Goal: Information Seeking & Learning: Learn about a topic

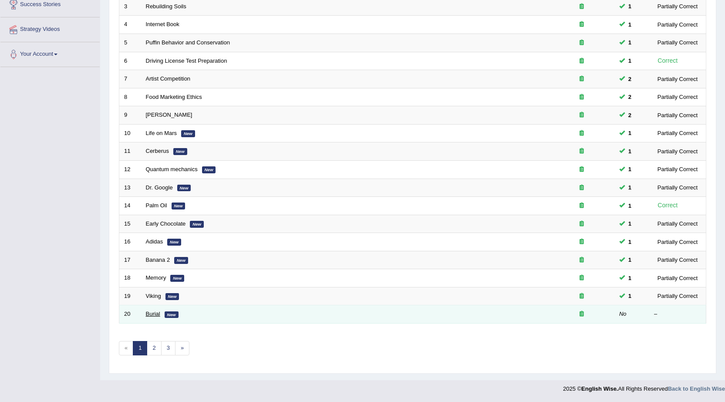
click at [149, 311] on link "Burial" at bounding box center [153, 314] width 14 height 7
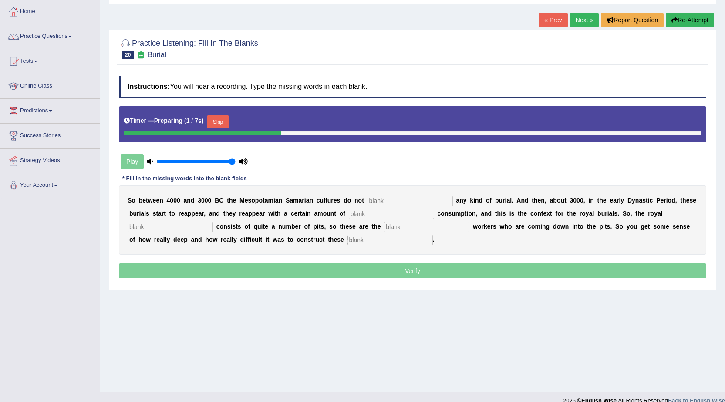
click at [225, 125] on button "Skip" at bounding box center [218, 121] width 22 height 13
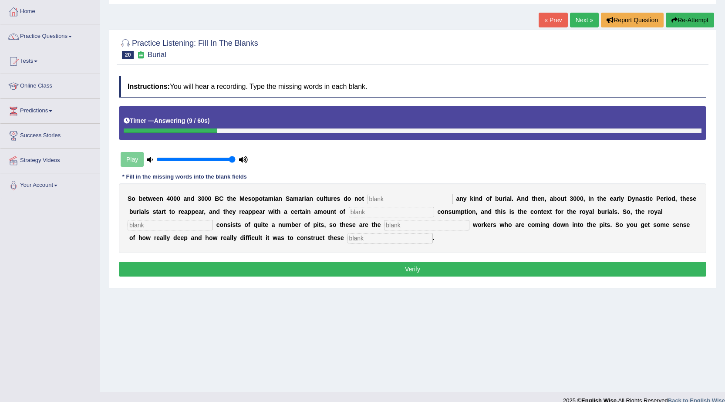
click at [417, 197] on input "text" at bounding box center [410, 199] width 85 height 10
type input "P"
drag, startPoint x: 409, startPoint y: 198, endPoint x: 418, endPoint y: 193, distance: 10.3
click at [411, 198] on input "text" at bounding box center [410, 199] width 85 height 10
type input "P"
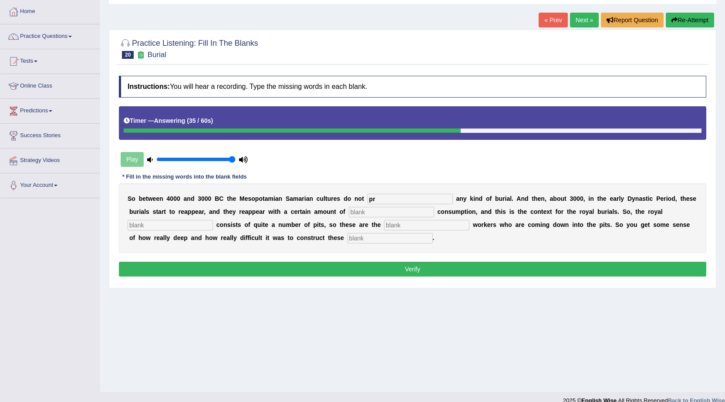
type input "p"
type input "practice"
click at [384, 210] on input "text" at bounding box center [391, 212] width 85 height 10
type input "conspicuous"
click at [190, 225] on input "text" at bounding box center [170, 225] width 85 height 10
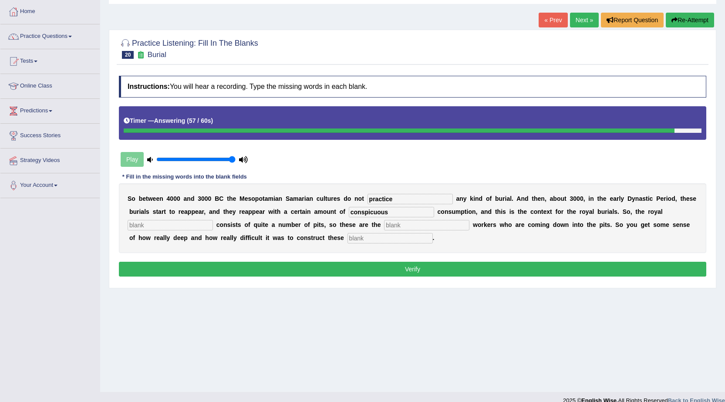
click at [397, 227] on input "text" at bounding box center [426, 225] width 85 height 10
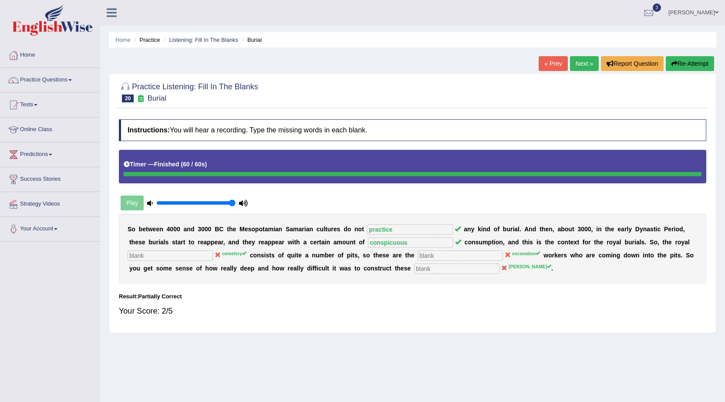
click at [72, 80] on span at bounding box center [69, 80] width 3 height 2
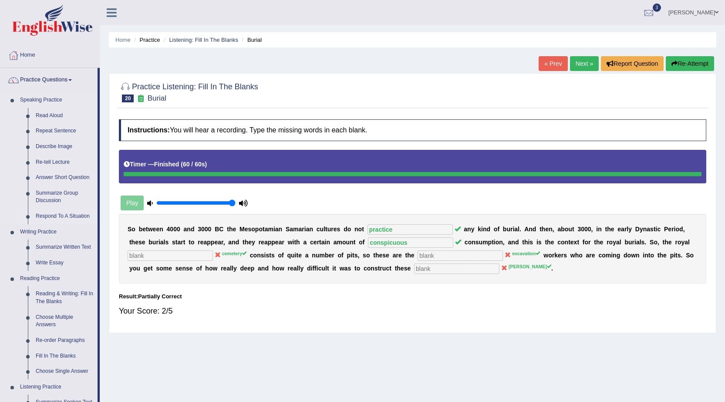
scroll to position [261, 0]
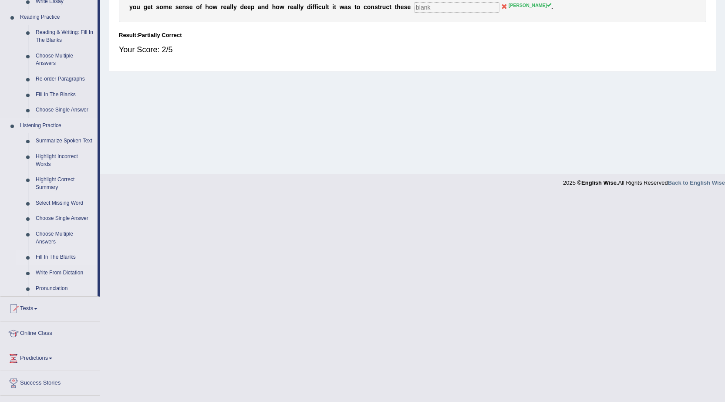
click at [65, 258] on link "Fill In The Blanks" at bounding box center [65, 258] width 66 height 16
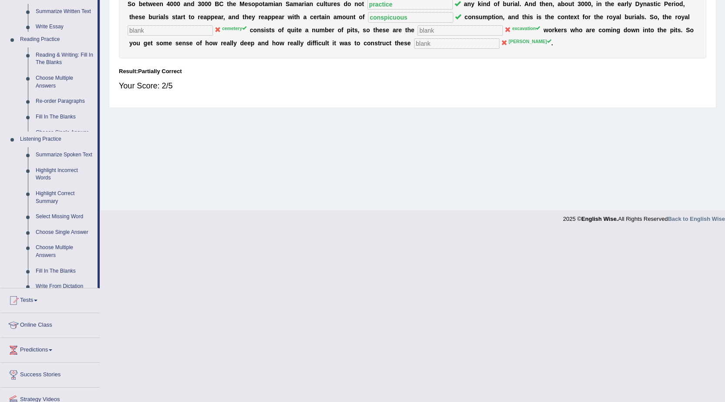
scroll to position [55, 0]
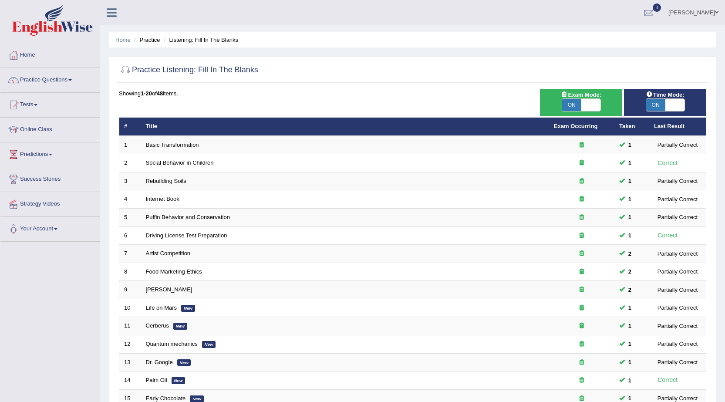
click at [673, 105] on span at bounding box center [675, 105] width 19 height 12
checkbox input "false"
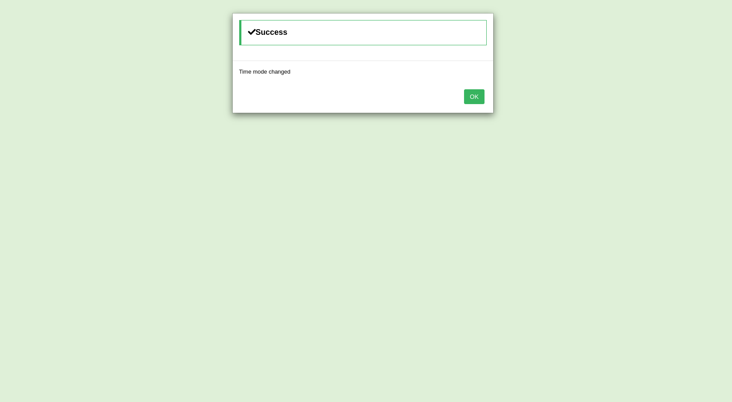
click at [474, 95] on button "OK" at bounding box center [474, 96] width 20 height 15
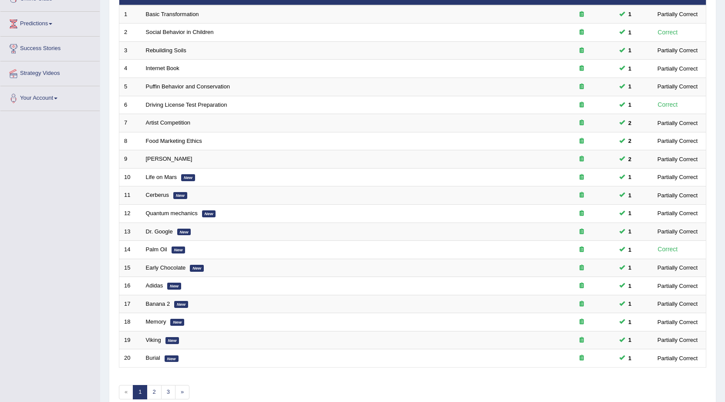
scroll to position [175, 0]
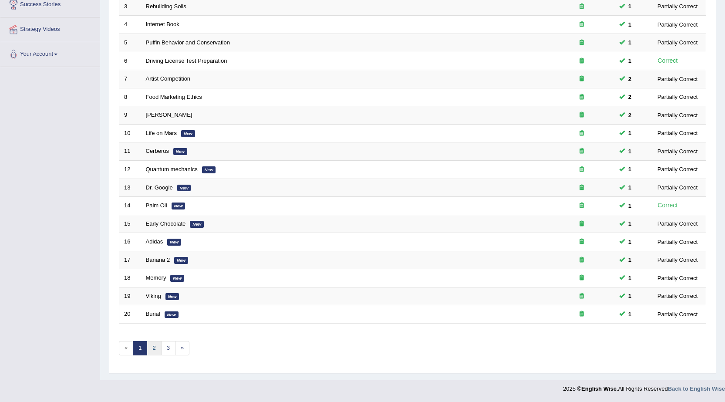
click at [153, 349] on link "2" at bounding box center [154, 348] width 14 height 14
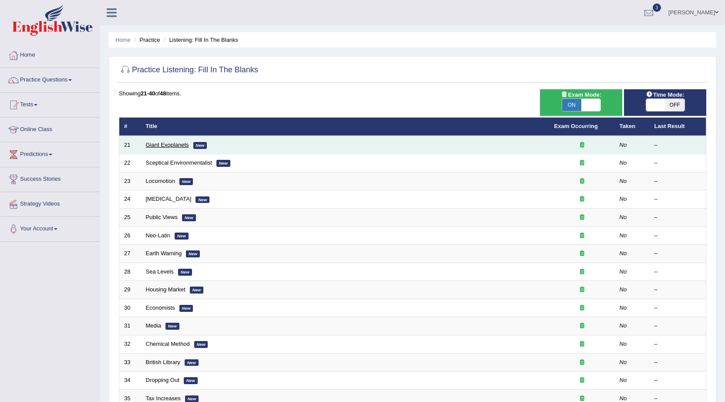
click at [177, 143] on link "Giant Exoplanets" at bounding box center [167, 145] width 43 height 7
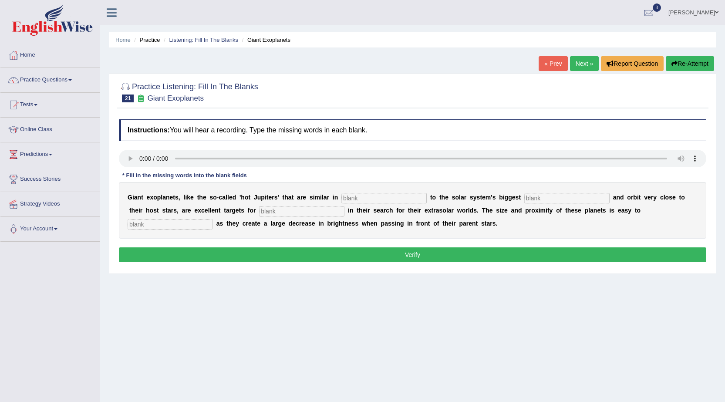
click at [393, 198] on input "text" at bounding box center [384, 198] width 85 height 10
type input "characteristics"
click at [549, 196] on input "text" at bounding box center [567, 198] width 85 height 10
type input "planet"
click at [320, 211] on input "text" at bounding box center [301, 211] width 85 height 10
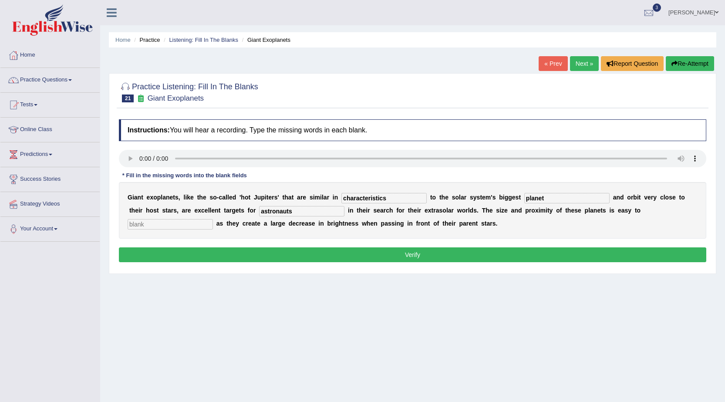
type input "astronauts"
click at [203, 223] on input "text" at bounding box center [170, 224] width 85 height 10
type input "detect"
click at [502, 251] on button "Verify" at bounding box center [413, 254] width 588 height 15
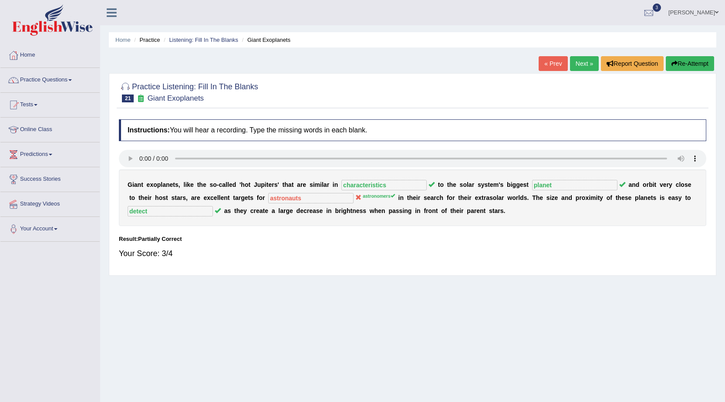
click at [579, 62] on link "Next »" at bounding box center [584, 63] width 29 height 15
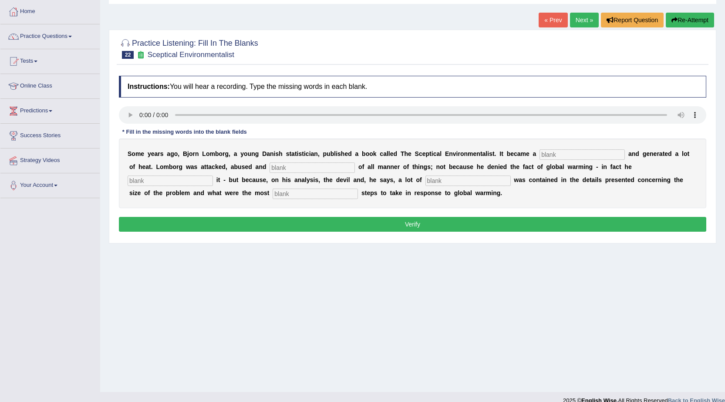
click at [601, 152] on input "text" at bounding box center [582, 154] width 85 height 10
type input "best"
click at [315, 169] on input "text" at bounding box center [312, 168] width 85 height 10
type input "accussed"
click at [171, 182] on input "text" at bounding box center [170, 181] width 85 height 10
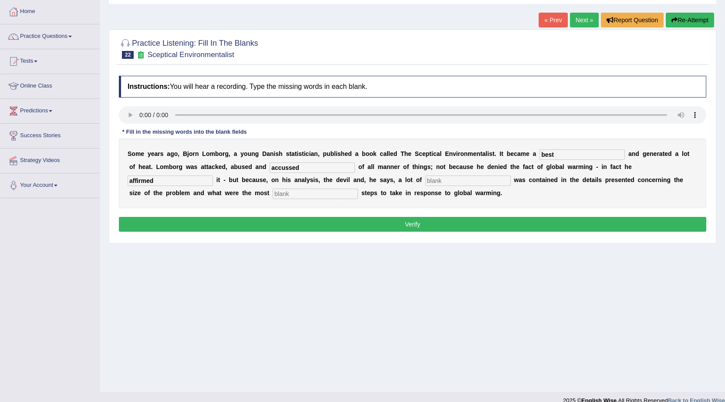
type input "affirmed"
click at [438, 181] on input "text" at bounding box center [468, 181] width 85 height 10
type input "deviousness"
click at [348, 193] on input "text" at bounding box center [315, 194] width 85 height 10
type input "responsible"
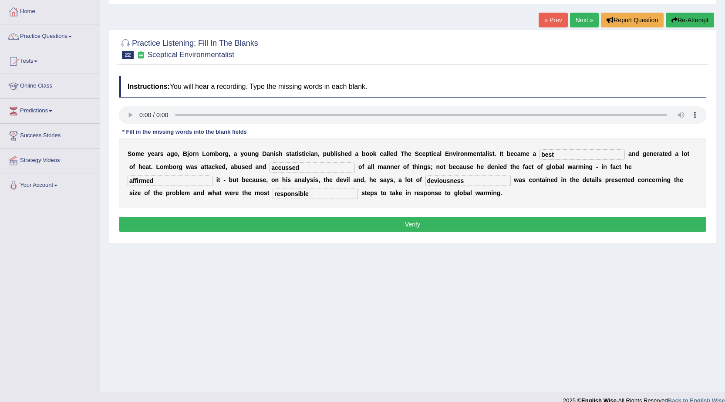
click at [445, 227] on button "Verify" at bounding box center [413, 224] width 588 height 15
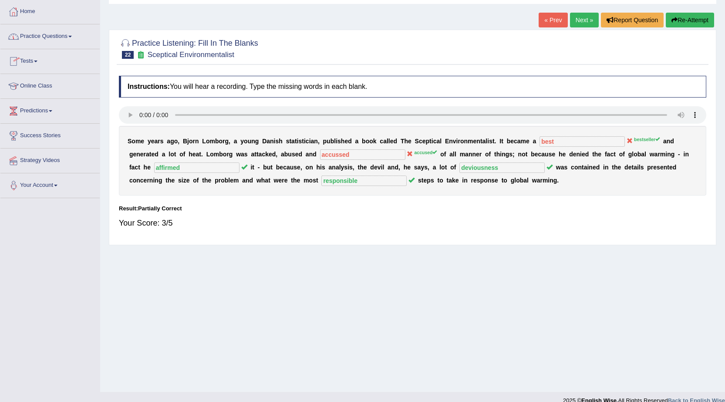
click at [587, 19] on link "Next »" at bounding box center [584, 20] width 29 height 15
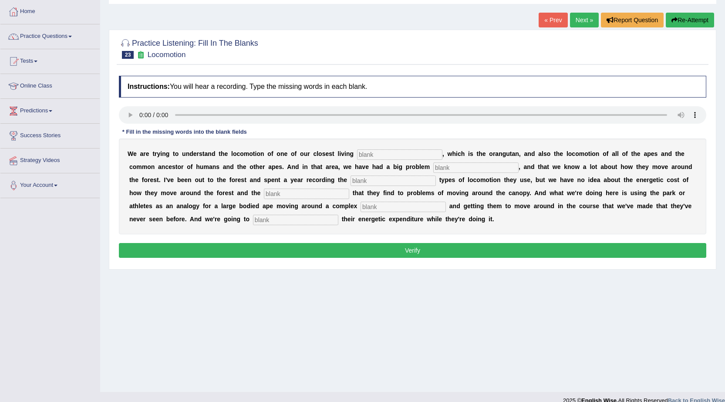
scroll to position [44, 0]
click at [416, 153] on input "text" at bounding box center [399, 154] width 85 height 10
type input "relatives"
click at [460, 164] on input "text" at bounding box center [476, 168] width 85 height 10
type input "traditionally"
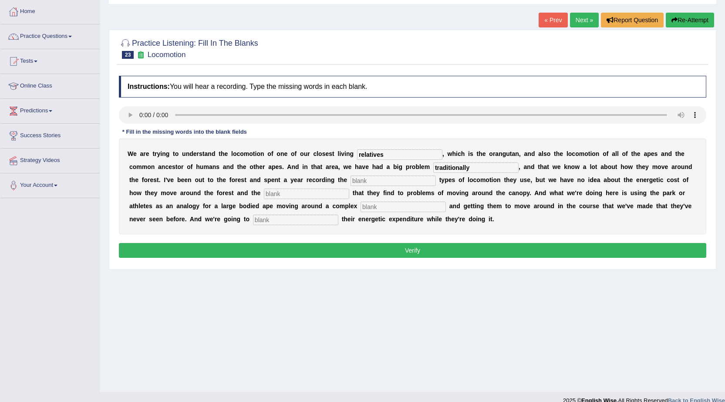
click at [408, 182] on input "text" at bounding box center [393, 181] width 85 height 10
type input "different"
click at [329, 193] on input "text" at bounding box center [306, 194] width 85 height 10
type input "solutions"
click at [390, 207] on input "text" at bounding box center [403, 207] width 85 height 10
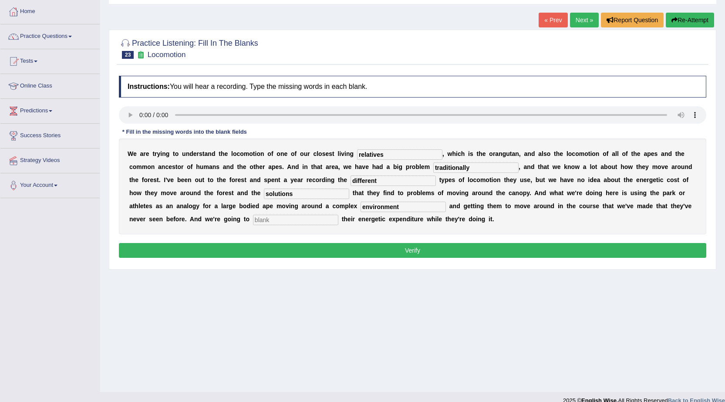
type input "environment"
click at [324, 217] on input "text" at bounding box center [295, 220] width 85 height 10
type input "record"
click at [422, 248] on button "Verify" at bounding box center [413, 250] width 588 height 15
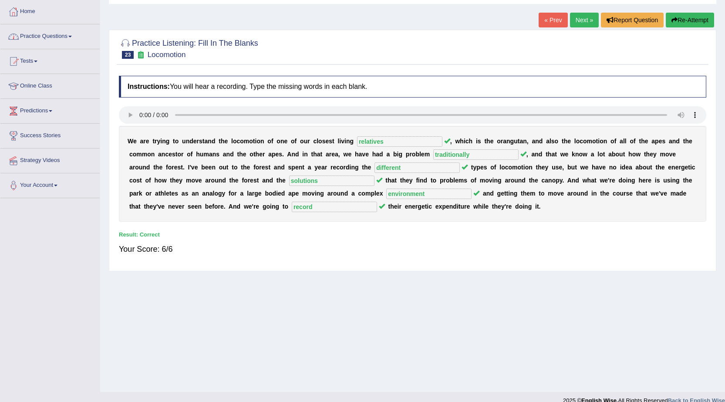
click at [582, 19] on link "Next »" at bounding box center [584, 20] width 29 height 15
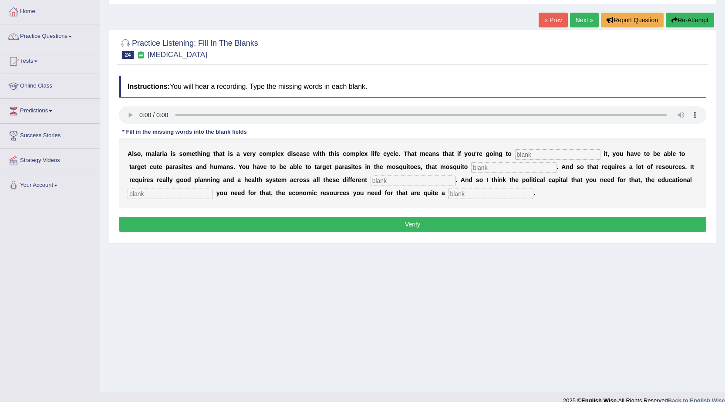
click at [547, 153] on input "text" at bounding box center [557, 154] width 85 height 10
type input "eliminate"
click at [509, 169] on input "text" at bounding box center [513, 168] width 85 height 10
type input "population"
click at [390, 182] on input "text" at bounding box center [413, 181] width 85 height 10
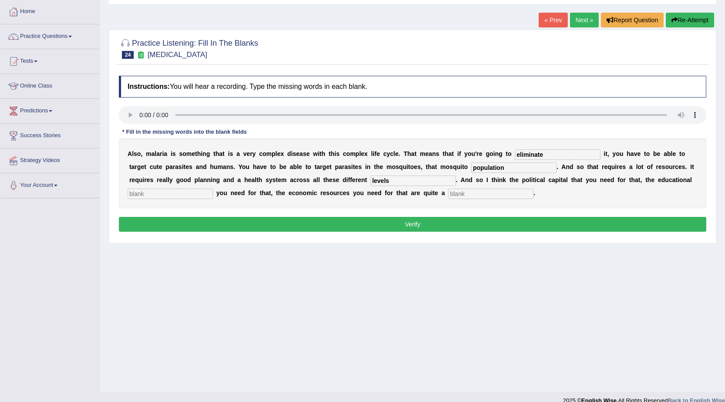
type input "levels"
click at [202, 193] on input "text" at bounding box center [170, 194] width 85 height 10
type input "infrastructure"
click at [463, 190] on input "text" at bounding box center [490, 194] width 85 height 10
type input "challenge"
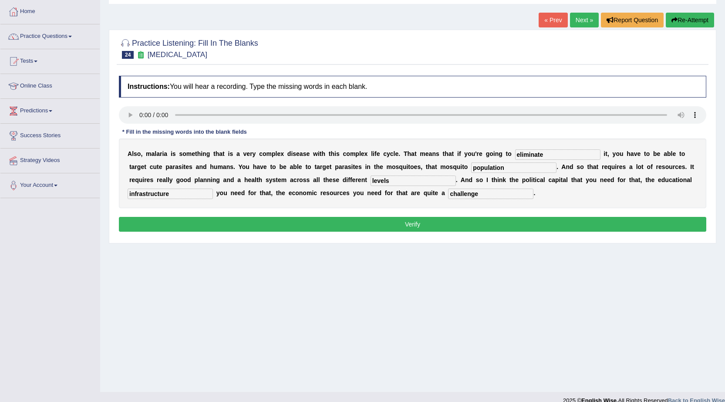
click at [467, 223] on button "Verify" at bounding box center [413, 224] width 588 height 15
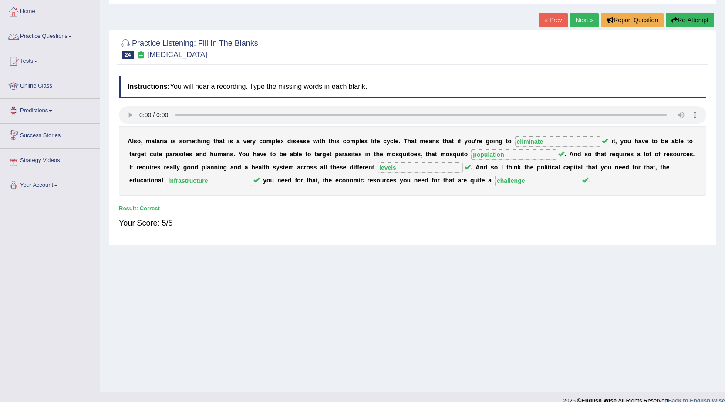
click at [586, 17] on link "Next »" at bounding box center [584, 20] width 29 height 15
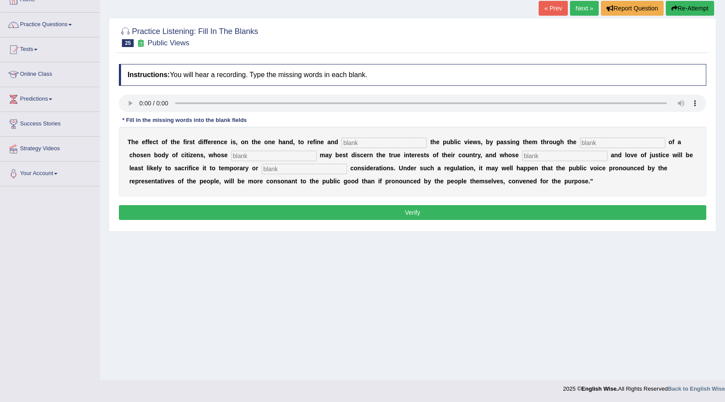
click at [369, 142] on input "text" at bounding box center [384, 143] width 85 height 10
type input "enlarge"
click at [622, 142] on input "text" at bounding box center [622, 143] width 85 height 10
type input "medium"
click at [300, 156] on input "text" at bounding box center [273, 156] width 85 height 10
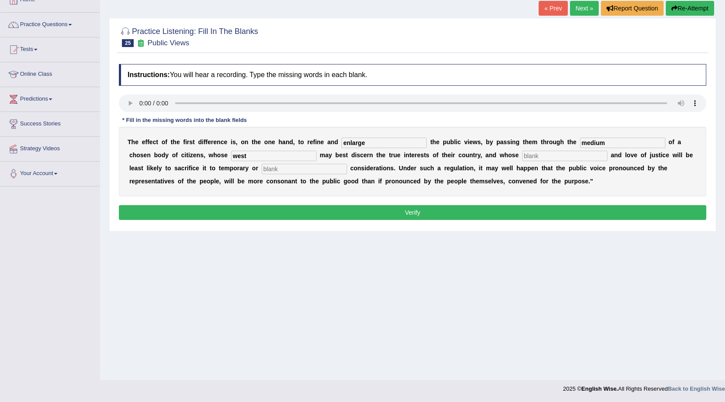
type input "west"
click at [555, 152] on input "text" at bounding box center [564, 156] width 85 height 10
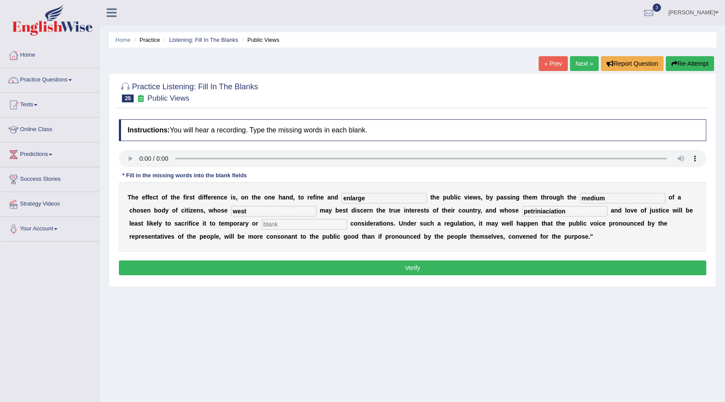
type input "petriniaciation"
click at [331, 224] on input "text" at bounding box center [304, 224] width 85 height 10
type input "partial"
click at [449, 270] on button "Verify" at bounding box center [413, 268] width 588 height 15
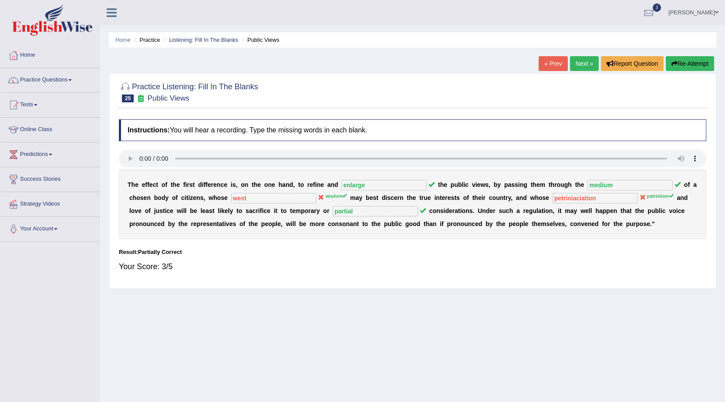
click at [576, 67] on link "Next »" at bounding box center [584, 63] width 29 height 15
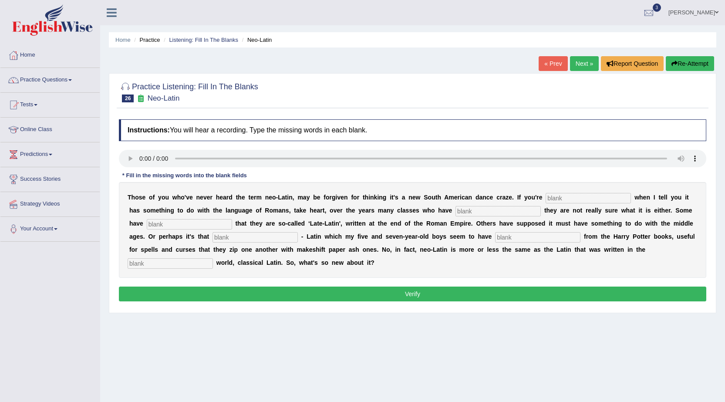
click at [688, 61] on button "Re-Attempt" at bounding box center [690, 63] width 48 height 15
click at [588, 202] on input "text" at bounding box center [588, 198] width 85 height 10
type input "pussle"
click at [475, 211] on input "text" at bounding box center [498, 211] width 85 height 10
type input "confested"
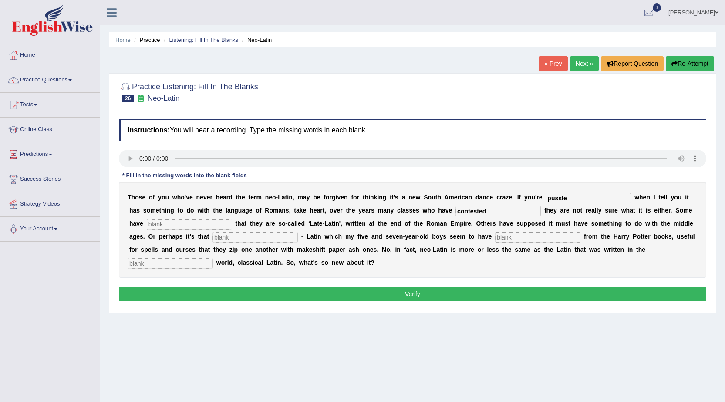
click at [208, 219] on input "text" at bounding box center [189, 224] width 85 height 10
type input "assumed"
click at [256, 241] on input "text" at bounding box center [255, 237] width 85 height 10
click at [522, 240] on input "text" at bounding box center [537, 237] width 85 height 10
type input "gleen"
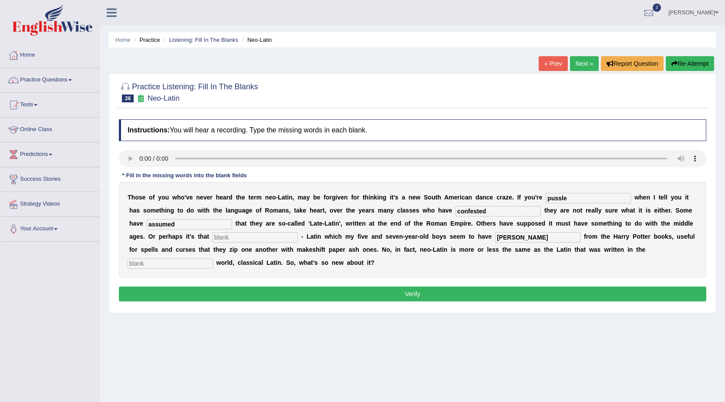
click at [150, 267] on input "text" at bounding box center [170, 263] width 85 height 10
type input "ancient"
click at [257, 237] on input "text" at bounding box center [255, 237] width 85 height 10
type input "subtle"
click at [390, 292] on button "Verify" at bounding box center [413, 294] width 588 height 15
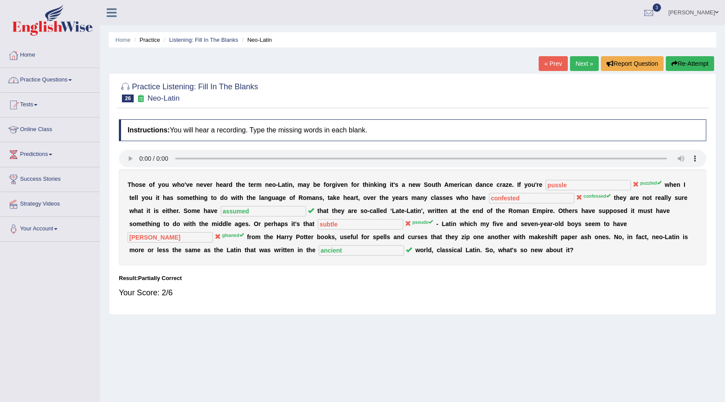
click at [67, 81] on link "Practice Questions" at bounding box center [49, 79] width 99 height 22
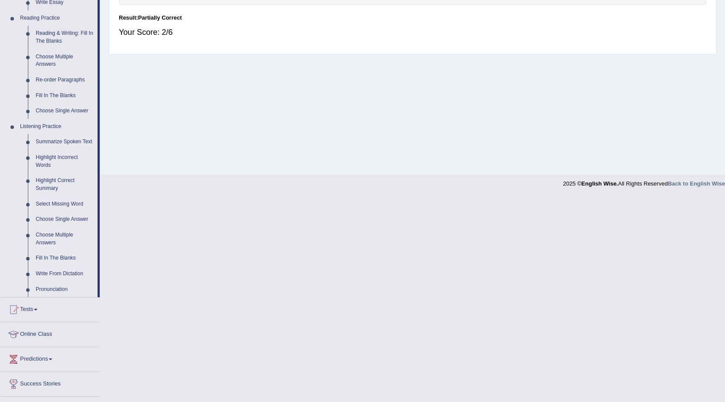
scroll to position [261, 0]
click at [53, 270] on link "Write From Dictation" at bounding box center [65, 273] width 66 height 16
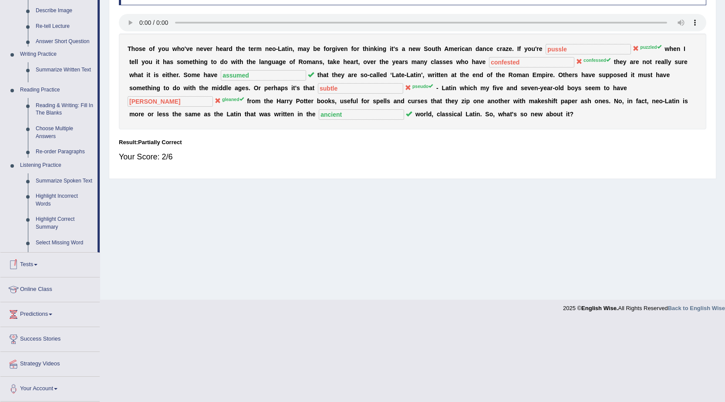
scroll to position [55, 0]
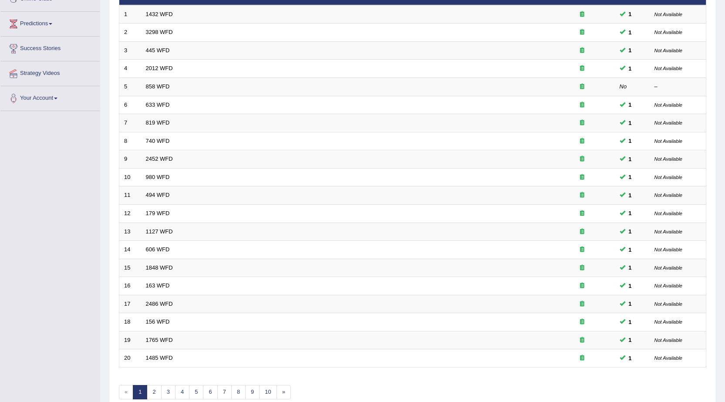
scroll to position [175, 0]
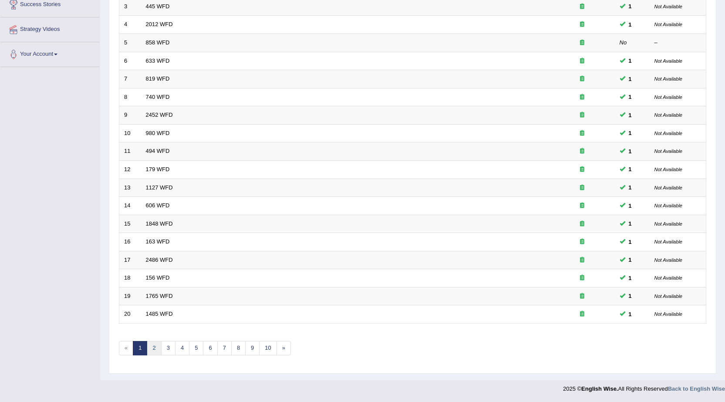
click at [153, 350] on link "2" at bounding box center [154, 348] width 14 height 14
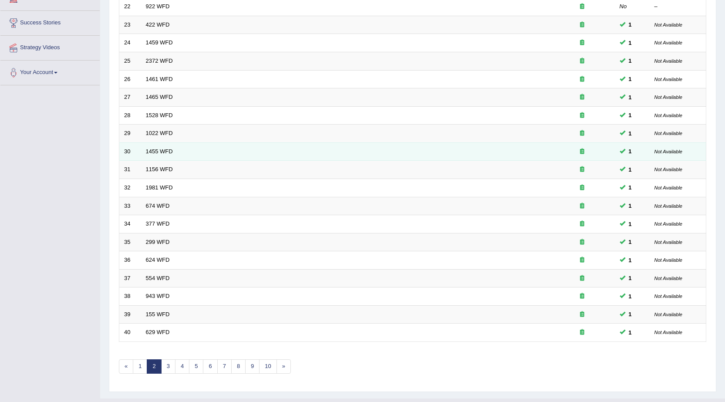
scroll to position [175, 0]
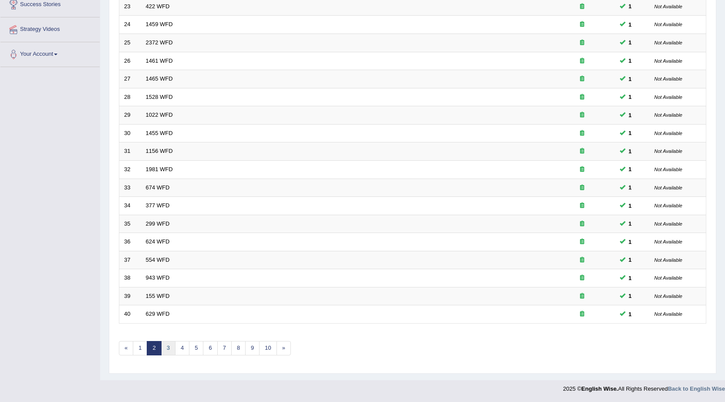
click at [169, 352] on link "3" at bounding box center [168, 348] width 14 height 14
click at [180, 352] on link "4" at bounding box center [182, 348] width 14 height 14
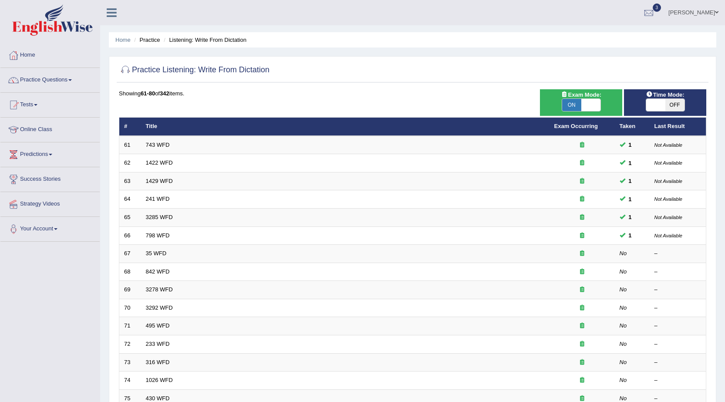
drag, startPoint x: 719, startPoint y: 80, endPoint x: 68, endPoint y: 271, distance: 678.4
click at [68, 271] on div "Toggle navigation Home Practice Questions Speaking Practice Read Aloud Repeat S…" at bounding box center [362, 286] width 725 height 573
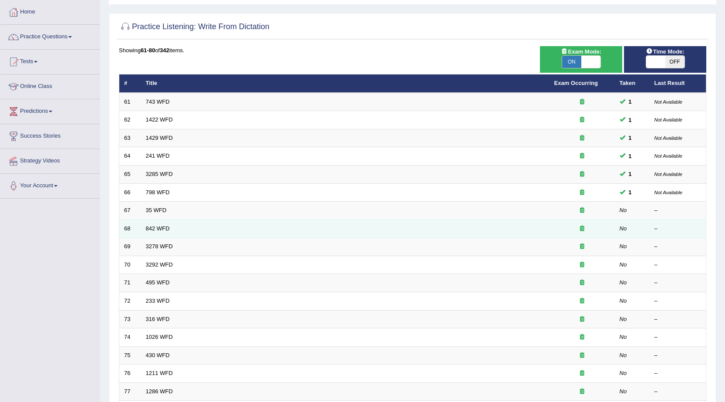
scroll to position [44, 0]
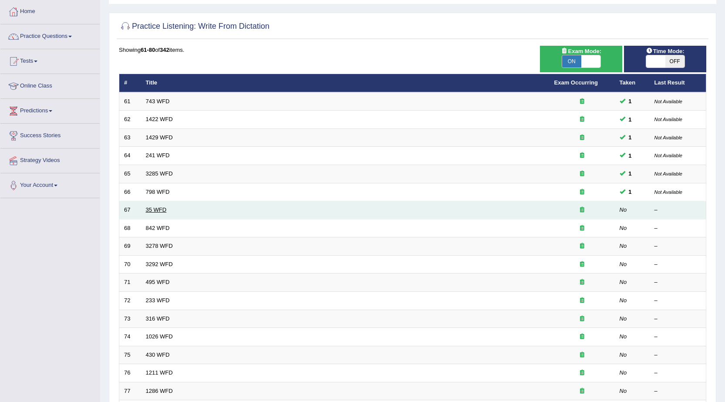
click at [156, 211] on link "35 WFD" at bounding box center [156, 210] width 21 height 7
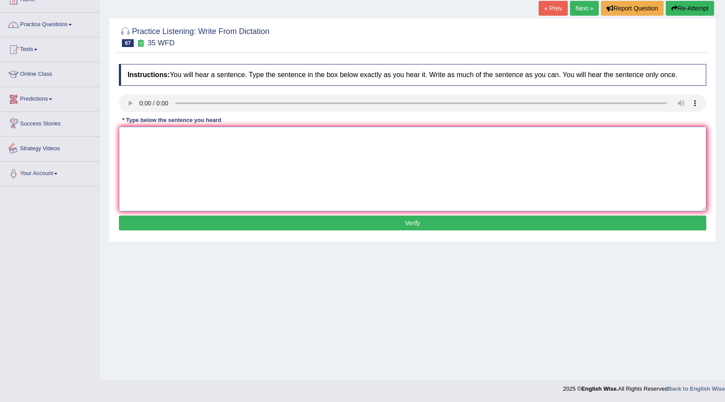
click at [138, 156] on textarea at bounding box center [413, 169] width 588 height 85
type textarea "Students who do environmental biology need to do field work."
click at [361, 220] on button "Verify" at bounding box center [413, 223] width 588 height 15
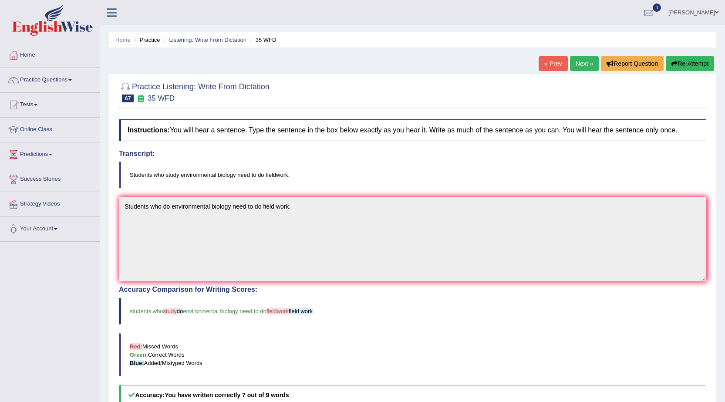
click at [573, 67] on link "Next »" at bounding box center [584, 63] width 29 height 15
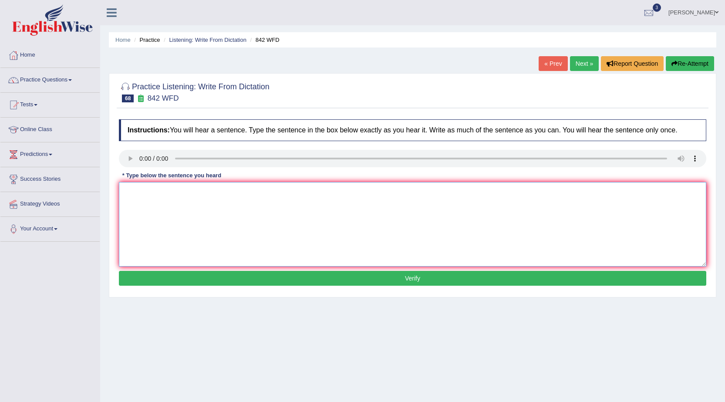
click at [200, 207] on textarea at bounding box center [413, 224] width 588 height 85
click at [180, 189] on textarea "Social policies is a stablishment of" at bounding box center [413, 224] width 588 height 85
click at [228, 190] on textarea "Social policies is a etablishment of" at bounding box center [413, 224] width 588 height 85
type textarea "Social policies is a etablishment of social policies for the government."
click at [395, 273] on button "Verify" at bounding box center [413, 278] width 588 height 15
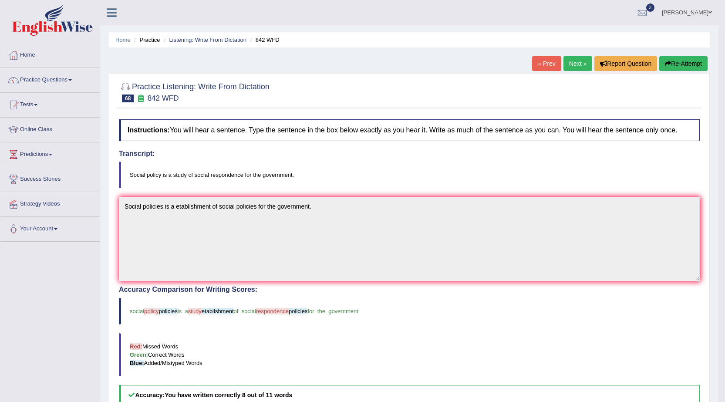
click at [583, 63] on link "Next »" at bounding box center [578, 63] width 29 height 15
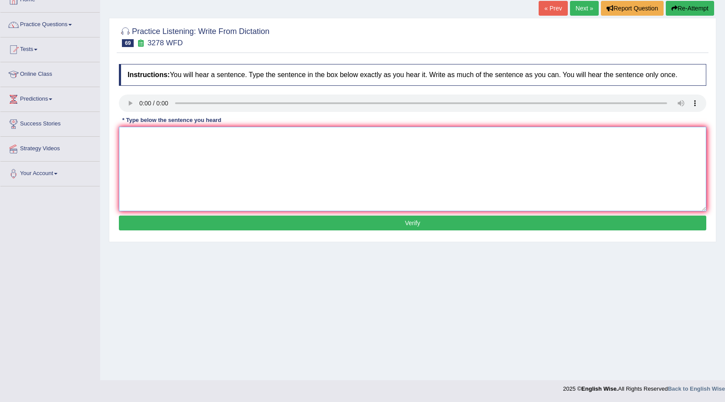
click at [209, 146] on textarea at bounding box center [413, 169] width 588 height 85
type textarea "It is important to plan your study time carefully."
click at [368, 219] on button "Verify" at bounding box center [413, 223] width 588 height 15
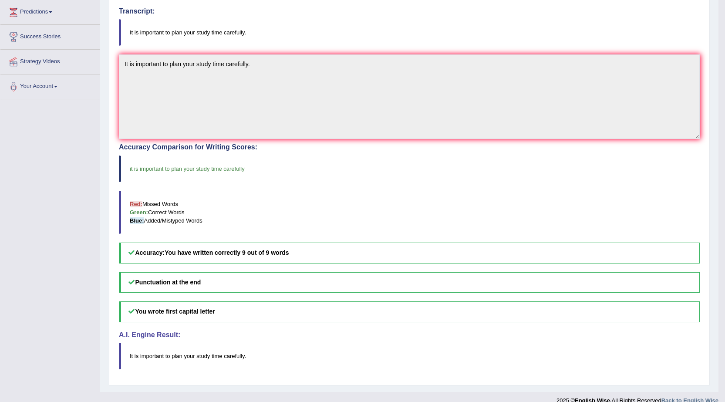
scroll to position [12, 0]
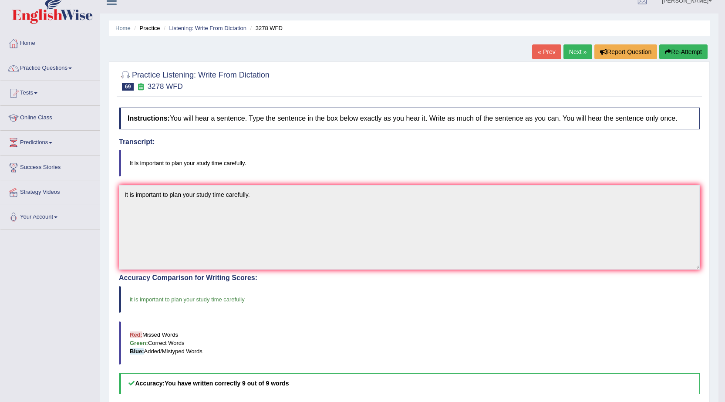
click at [580, 54] on link "Next »" at bounding box center [578, 51] width 29 height 15
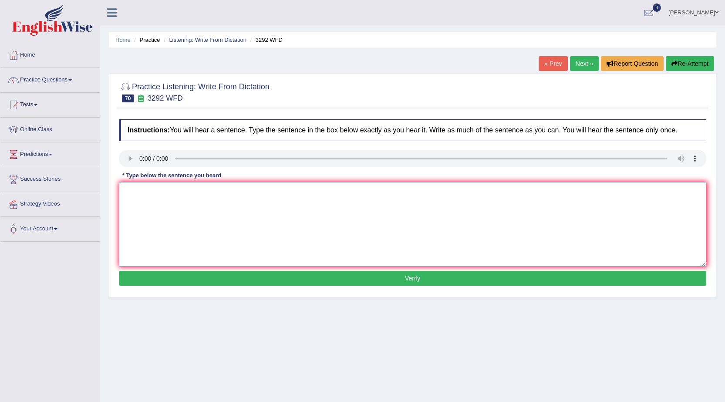
click at [232, 206] on textarea at bounding box center [413, 224] width 588 height 85
click at [171, 192] on textarea "Gravity is a force that two bodies attract to one another." at bounding box center [413, 224] width 588 height 85
type textarea "Gravity is a force toward that two bodies attract to one another."
click at [405, 278] on button "Verify" at bounding box center [413, 278] width 588 height 15
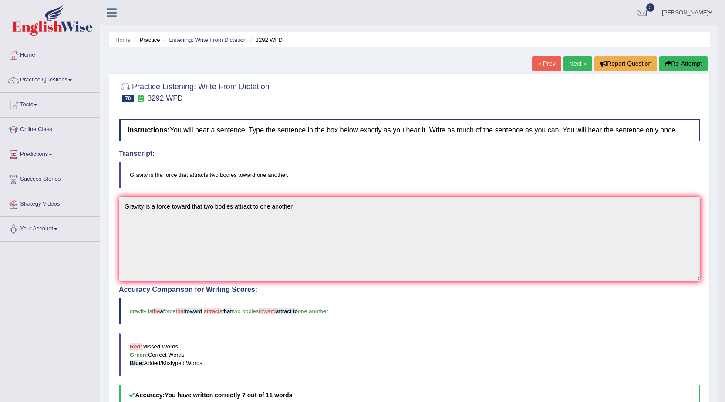
click at [572, 66] on link "Next »" at bounding box center [578, 63] width 29 height 15
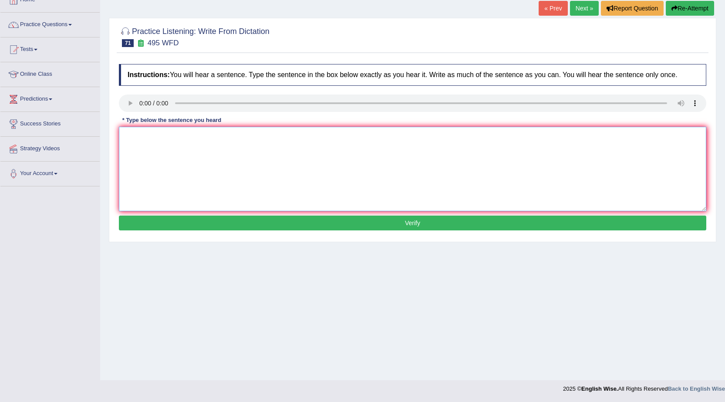
click at [262, 169] on textarea at bounding box center [413, 169] width 588 height 85
type textarea "Students must protect providing clothing in the a medical laboratory."
click at [426, 220] on button "Verify" at bounding box center [413, 223] width 588 height 15
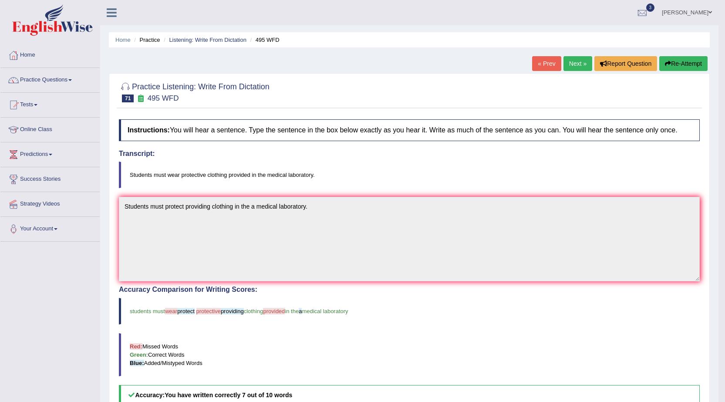
click at [574, 60] on link "Next »" at bounding box center [578, 63] width 29 height 15
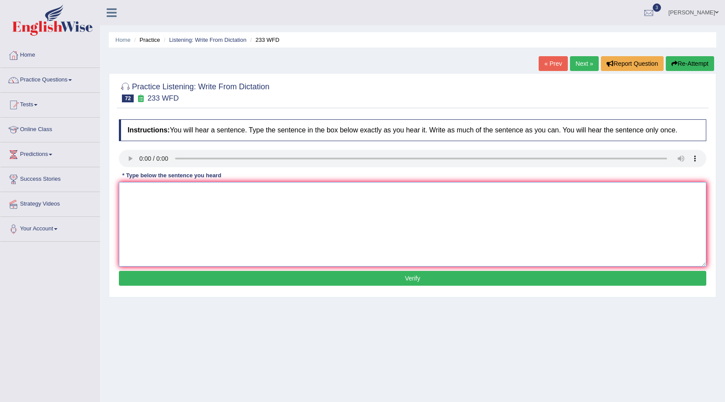
click at [179, 223] on textarea at bounding box center [413, 224] width 588 height 85
type textarea "Parents talk to children tend to be simplify"
click at [465, 281] on button "Verify" at bounding box center [413, 278] width 588 height 15
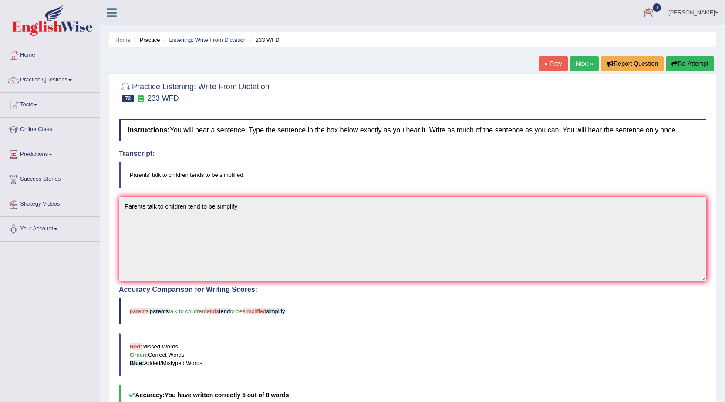
click at [581, 62] on link "Next »" at bounding box center [584, 63] width 29 height 15
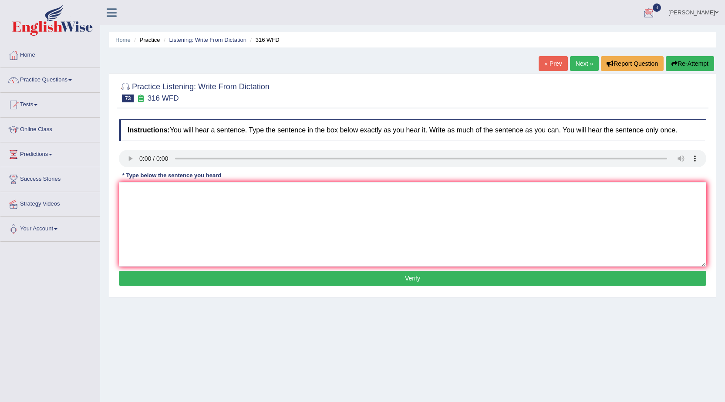
click at [681, 68] on button "Re-Attempt" at bounding box center [690, 63] width 48 height 15
click at [157, 193] on textarea at bounding box center [413, 224] width 588 height 85
type textarea "Students focus focused on reporting news in the changing media world."
click at [347, 273] on button "Verify" at bounding box center [413, 278] width 588 height 15
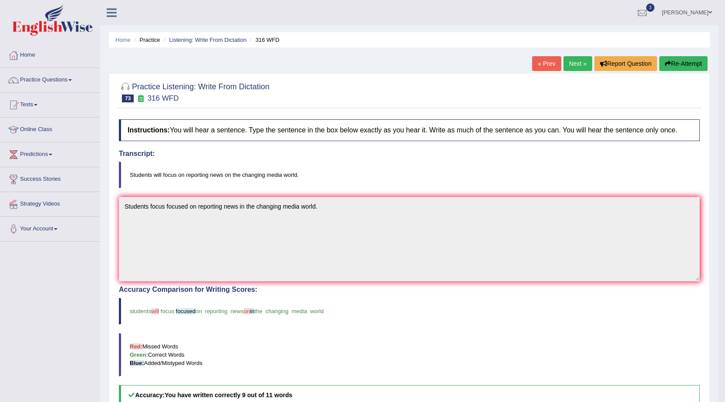
click at [574, 67] on link "Next »" at bounding box center [578, 63] width 29 height 15
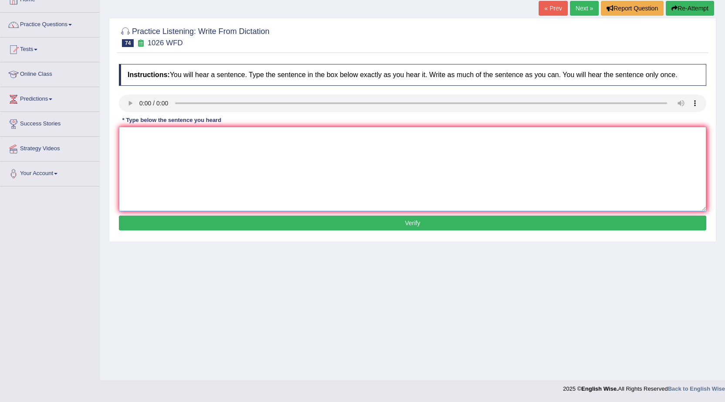
click at [310, 162] on textarea at bounding box center [413, 169] width 588 height 85
click at [126, 136] on textarea "football plays throughout all years at the university." at bounding box center [413, 169] width 588 height 85
click at [162, 136] on textarea "Football plays throughout all years at the university." at bounding box center [413, 169] width 588 height 85
type textarea "Football plays play throughout all years at the university."
click at [359, 221] on button "Verify" at bounding box center [413, 223] width 588 height 15
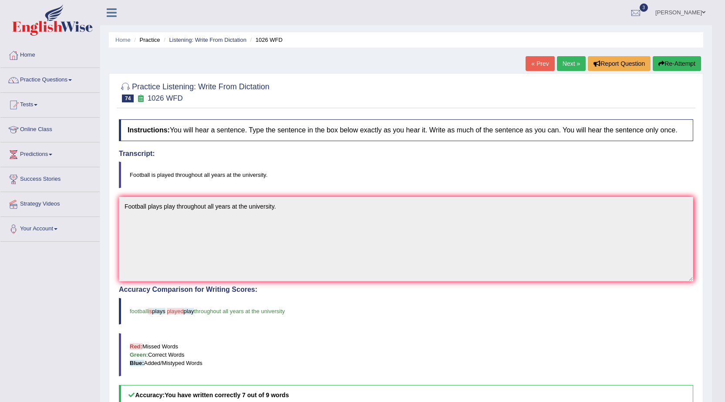
click at [567, 66] on link "Next »" at bounding box center [571, 63] width 29 height 15
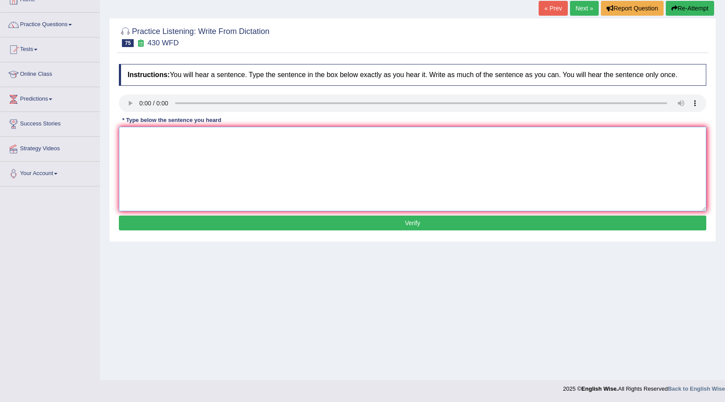
click at [179, 168] on textarea at bounding box center [413, 169] width 588 height 85
click at [314, 136] on textarea "Extention requirements for submision for assignments must be submited" at bounding box center [413, 169] width 588 height 85
click at [333, 139] on textarea "Extention requirements for submision for assignments must be submitted" at bounding box center [413, 169] width 588 height 85
click at [188, 137] on textarea "Extention requirements for submision for assignments must be submitted before t…" at bounding box center [413, 169] width 588 height 85
click at [270, 135] on textarea "Extention requirements requirement for submision for assignments must be submit…" at bounding box center [413, 169] width 588 height 85
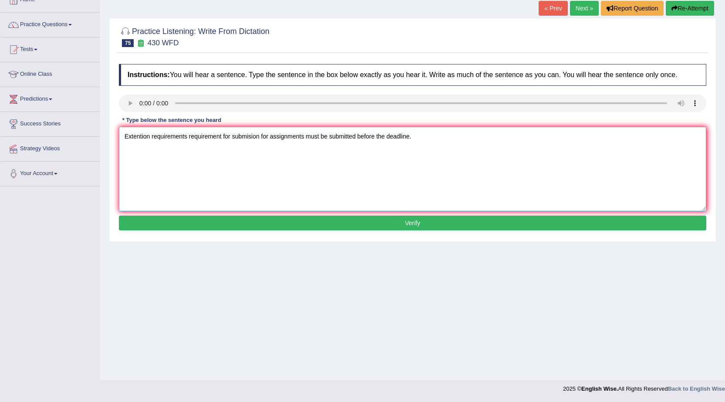
click at [304, 137] on textarea "Extention requirements requirement for submision for assignments must be submit…" at bounding box center [413, 169] width 588 height 85
type textarea "Extention requirements requirement for submision for assignments assignment mus…"
click at [427, 225] on button "Verify" at bounding box center [413, 223] width 588 height 15
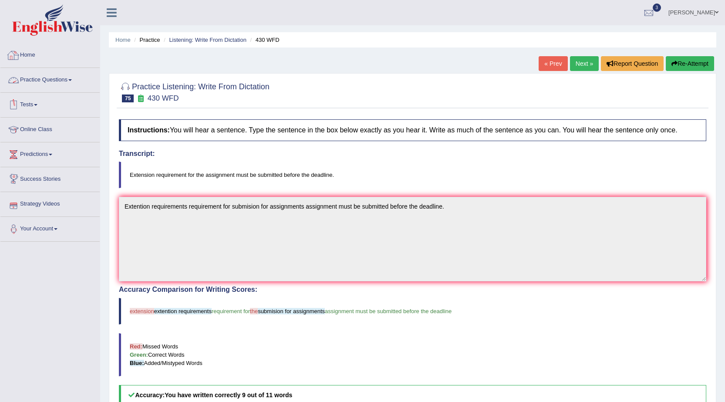
click at [65, 81] on link "Practice Questions" at bounding box center [49, 79] width 99 height 22
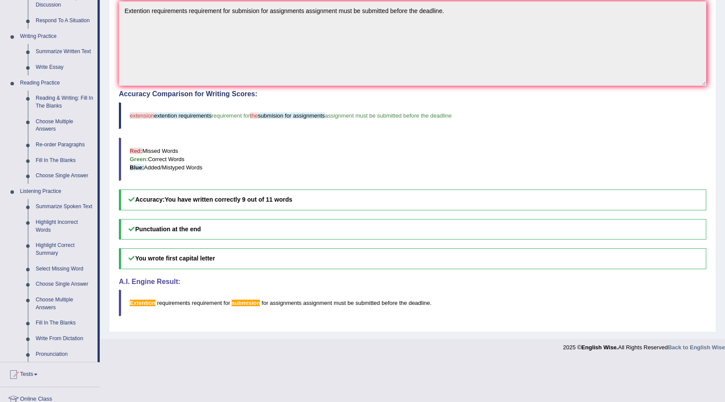
scroll to position [174, 0]
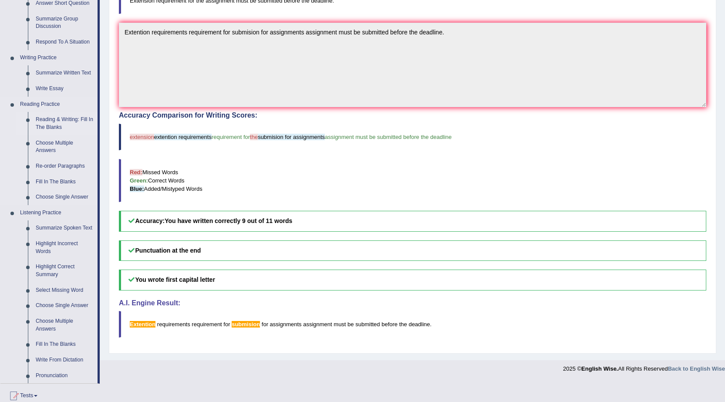
click at [44, 116] on link "Reading & Writing: Fill In The Blanks" at bounding box center [65, 123] width 66 height 23
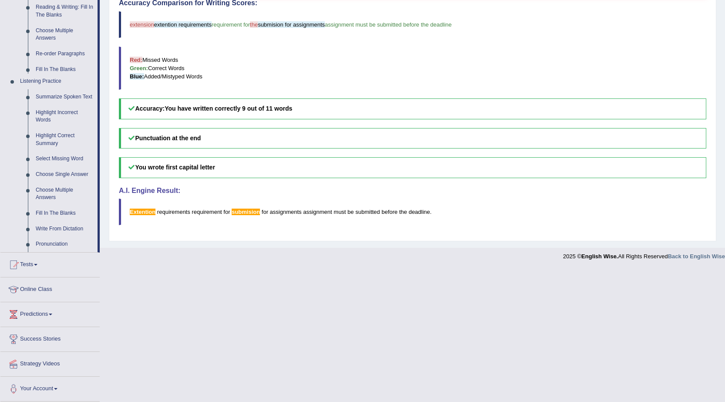
scroll to position [270, 0]
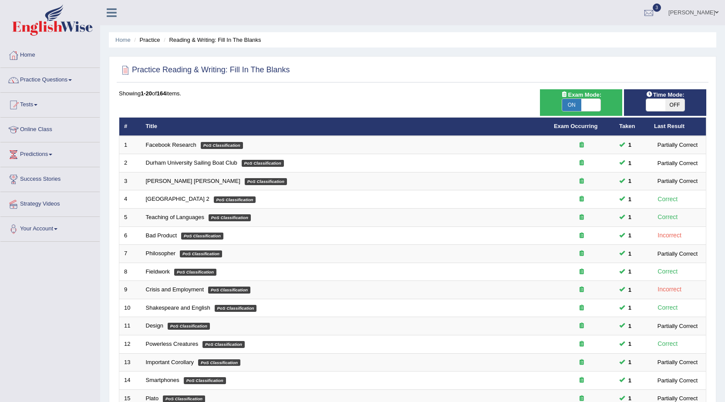
click at [654, 105] on span at bounding box center [656, 105] width 19 height 12
checkbox input "true"
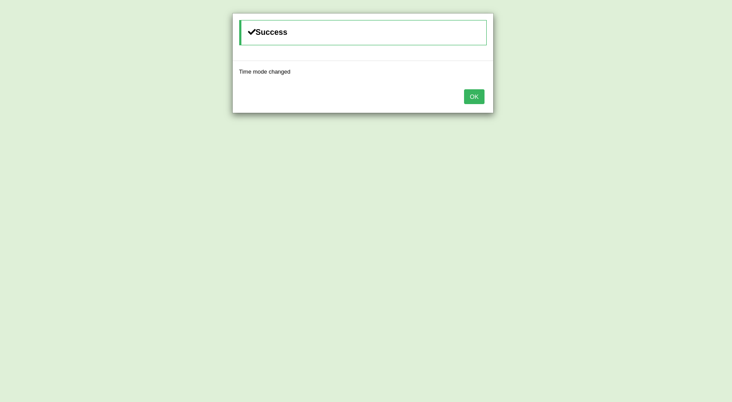
click at [471, 98] on button "OK" at bounding box center [474, 96] width 20 height 15
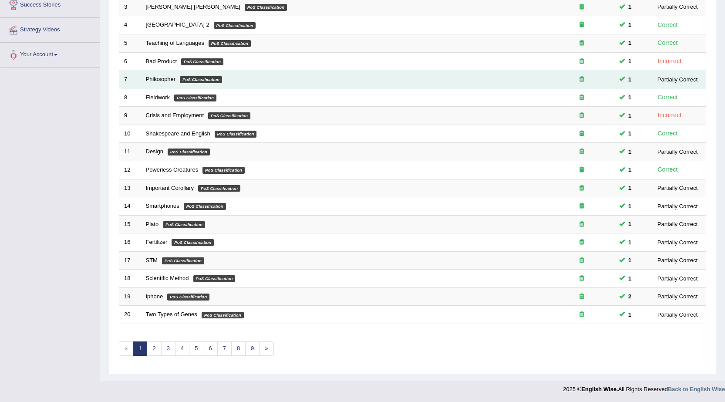
scroll to position [175, 0]
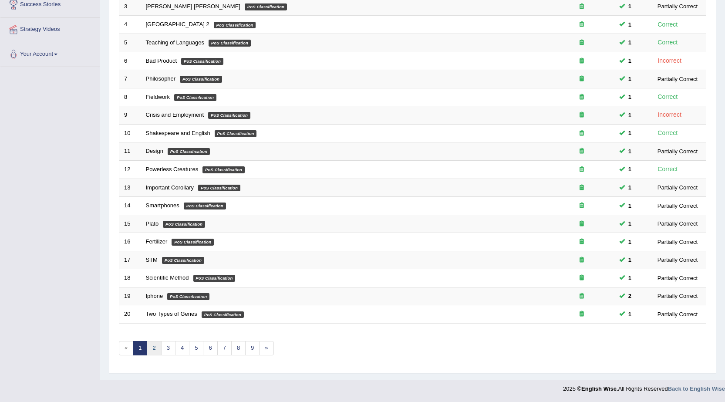
click at [157, 348] on link "2" at bounding box center [154, 348] width 14 height 14
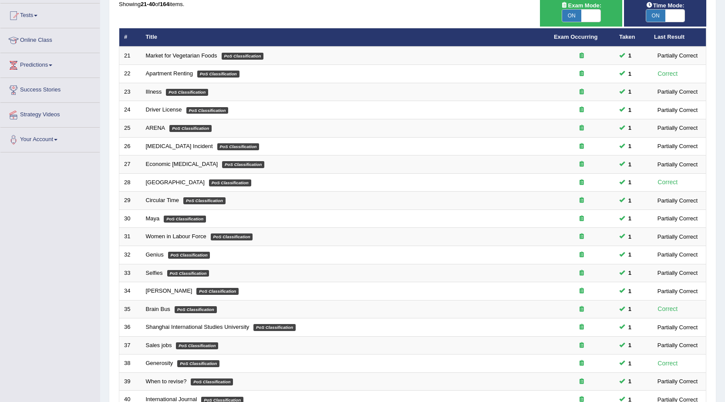
scroll to position [174, 0]
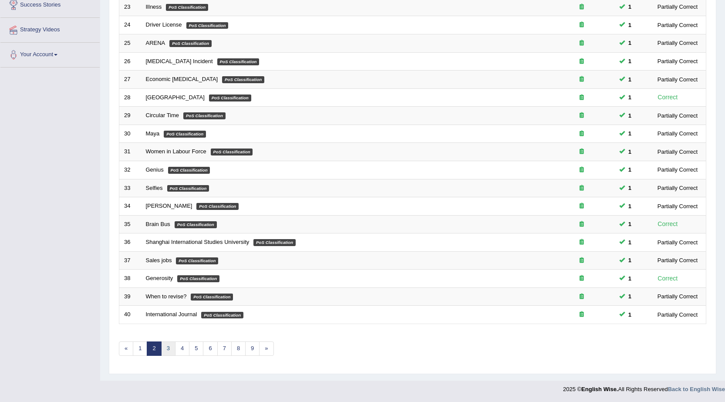
click at [166, 349] on link "3" at bounding box center [168, 349] width 14 height 14
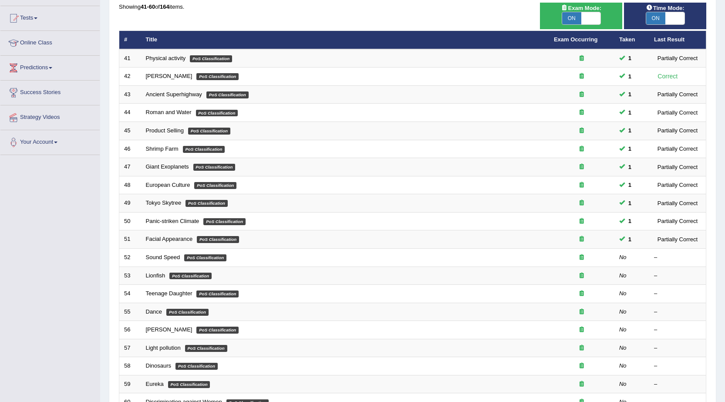
scroll to position [87, 0]
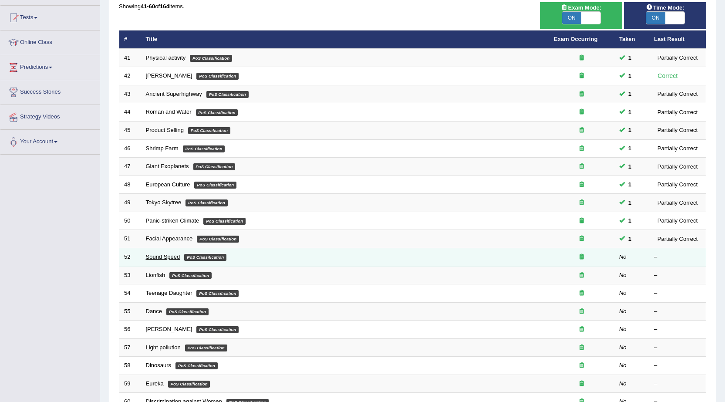
click at [161, 259] on link "Sound Speed" at bounding box center [163, 257] width 34 height 7
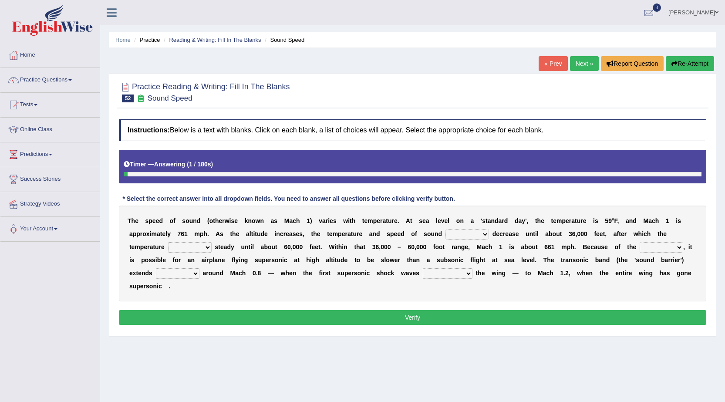
click at [481, 234] on select "not yet none both" at bounding box center [468, 234] width 44 height 10
select select "both"
click at [446, 229] on select "not yet none both" at bounding box center [468, 234] width 44 height 10
click at [197, 248] on select "opposes remains plots mutates" at bounding box center [190, 247] width 44 height 10
select select "remains"
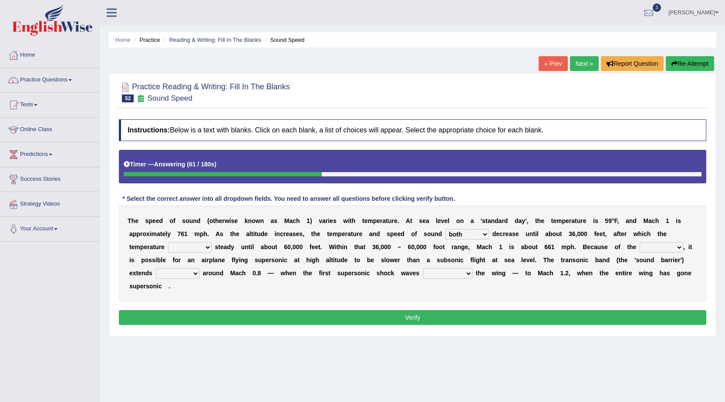
click at [168, 242] on select "opposes remains plots mutates" at bounding box center [190, 247] width 44 height 10
click at [657, 247] on select "veriety variation ventilation similarity" at bounding box center [662, 247] width 44 height 10
select select "variation"
click at [640, 242] on select "veriety variation ventilation similarity" at bounding box center [662, 247] width 44 height 10
click at [468, 274] on select "diverge from form on add to prevent from" at bounding box center [448, 273] width 50 height 10
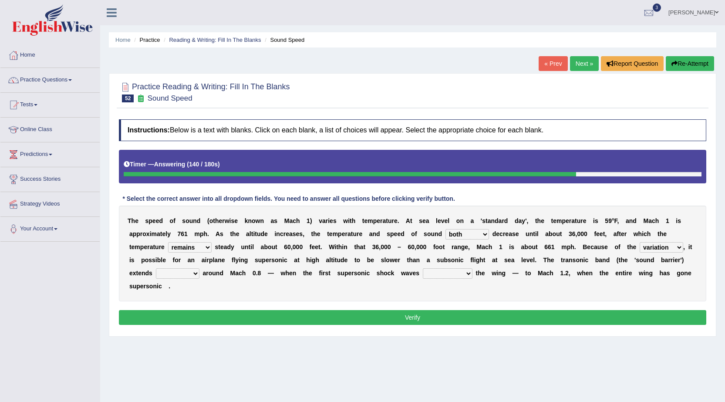
click at [189, 276] on select "near from with in" at bounding box center [178, 273] width 44 height 10
click at [464, 271] on select "diverge from form on add to prevent from" at bounding box center [448, 273] width 50 height 10
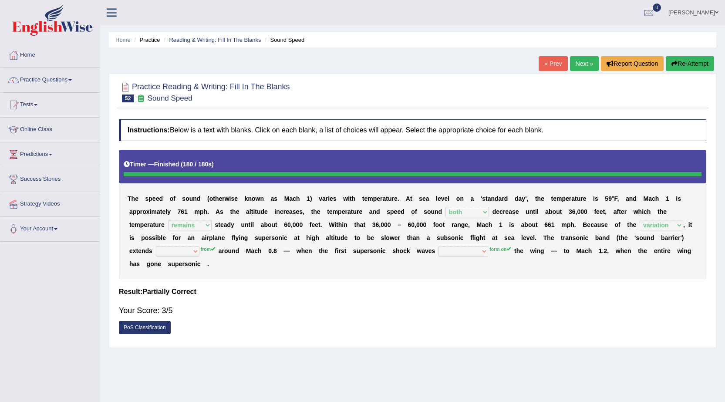
click at [587, 64] on link "Next »" at bounding box center [584, 63] width 29 height 15
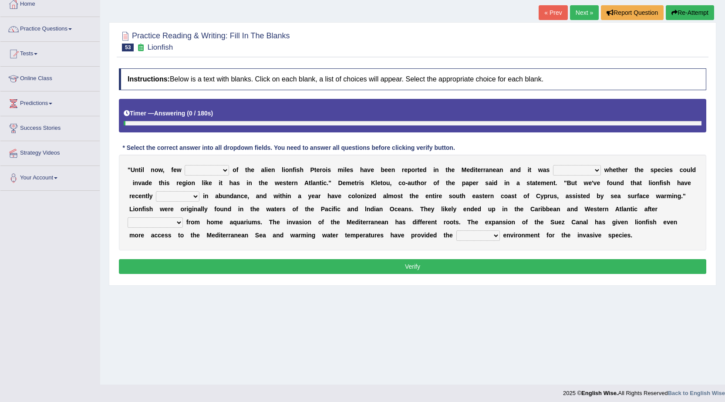
scroll to position [55, 0]
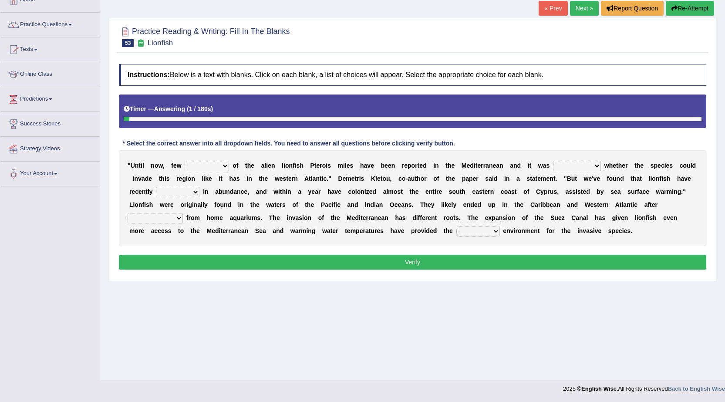
click at [220, 166] on select "collections sights views sightings" at bounding box center [207, 166] width 44 height 10
click at [278, 288] on div "Home Practice Reading & Writing: Fill In The Blanks Lionfish « Prev Next » Repo…" at bounding box center [412, 163] width 625 height 436
click at [223, 163] on select "collections sights views sightings" at bounding box center [207, 166] width 44 height 10
select select "views"
click at [185, 161] on select "collections sights views sightings" at bounding box center [207, 166] width 44 height 10
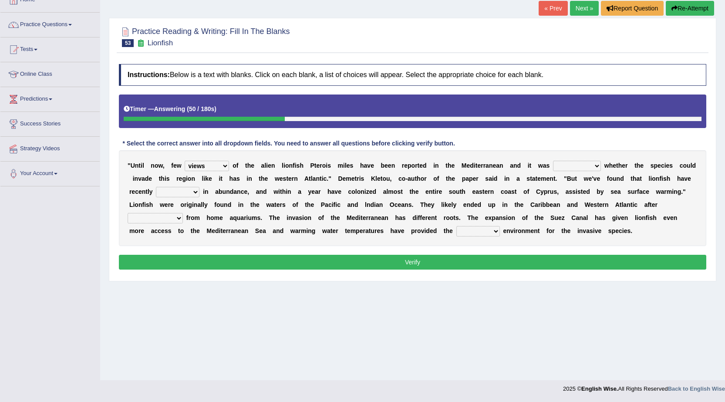
click at [580, 167] on select "somehow although that quesionable" at bounding box center [577, 166] width 48 height 10
select select "quesionable"
click at [553, 161] on select "somehow although that quesionable" at bounding box center [577, 166] width 48 height 10
click at [183, 194] on select "shown flatted stabled increased" at bounding box center [178, 192] width 44 height 10
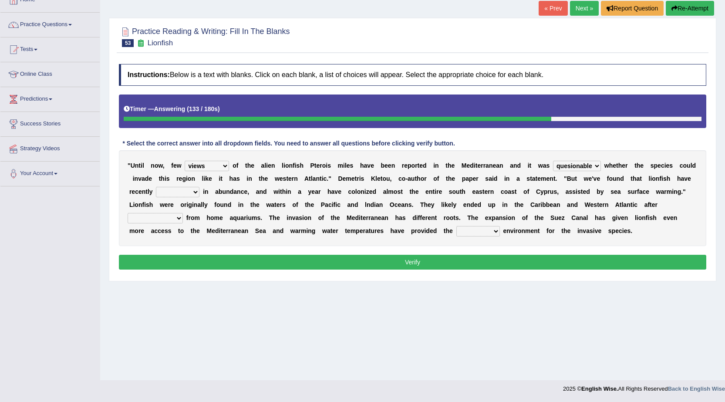
select select "increased"
click at [156, 187] on select "shown flatted stabled increased" at bounding box center [178, 192] width 44 height 10
click at [166, 221] on select "release being released released releasing" at bounding box center [155, 218] width 55 height 10
select select "released"
click at [128, 213] on select "release being released released releasing" at bounding box center [155, 218] width 55 height 10
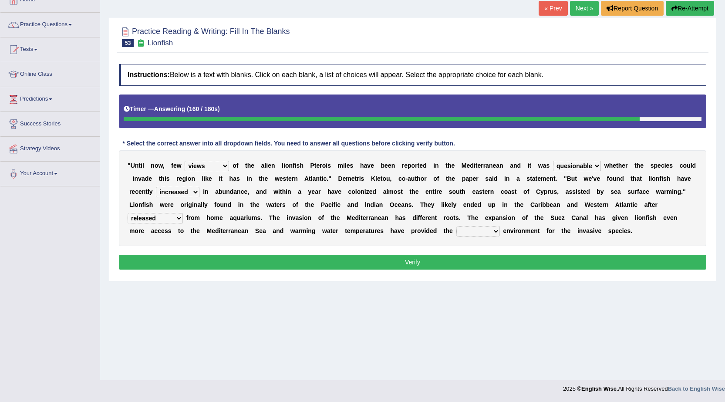
click at [477, 230] on select "whole overall partial perfect" at bounding box center [479, 231] width 44 height 10
select select "perfect"
click at [457, 226] on select "whole overall partial perfect" at bounding box center [479, 231] width 44 height 10
click at [485, 262] on button "Verify" at bounding box center [413, 262] width 588 height 15
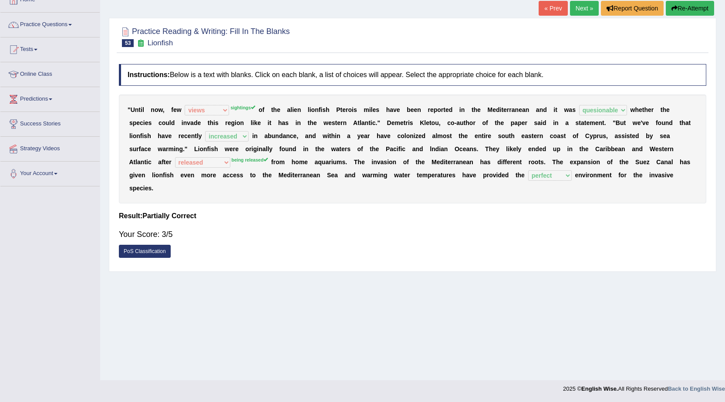
click at [577, 7] on link "Next »" at bounding box center [584, 8] width 29 height 15
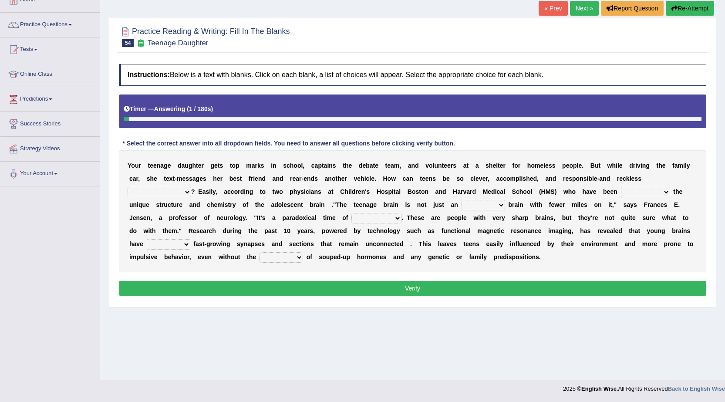
click at [186, 192] on select "for the time being at the same time as ever ingood time" at bounding box center [160, 192] width 64 height 10
select select "at the same time"
click at [128, 187] on select "for the time being at the same time as ever ingood time" at bounding box center [160, 192] width 64 height 10
click at [658, 195] on select "explaining exploring exposing enumerating" at bounding box center [645, 192] width 49 height 10
select select "exploring"
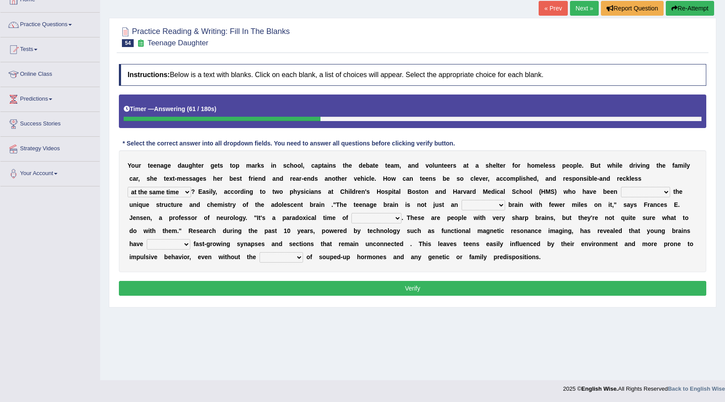
click at [621, 187] on select "explaining exploring exposing enumerating" at bounding box center [645, 192] width 49 height 10
click at [491, 209] on select "ample adult adulthood abundant" at bounding box center [484, 205] width 44 height 10
select select "adult"
click at [462, 200] on select "ample adult adulthood abundant" at bounding box center [484, 205] width 44 height 10
click at [389, 221] on select "enrichment development adornment adoration" at bounding box center [377, 218] width 50 height 10
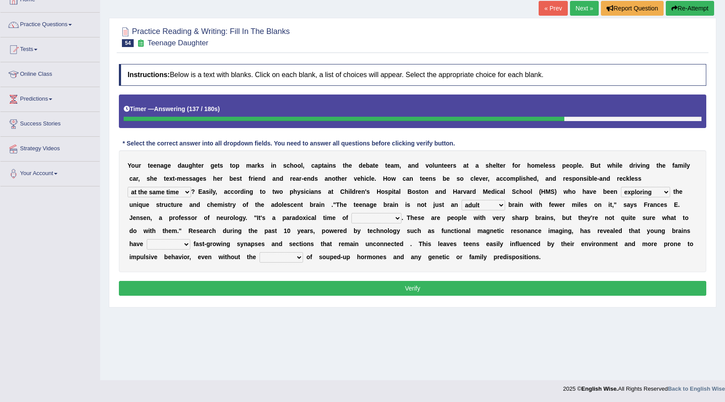
select select "enrichment"
click at [352, 213] on select "enrichment development adornment adoration" at bounding box center [377, 218] width 50 height 10
click at [176, 246] on select "both either whole few" at bounding box center [169, 244] width 44 height 10
select select "both"
click at [147, 239] on select "both either whole few" at bounding box center [169, 244] width 44 height 10
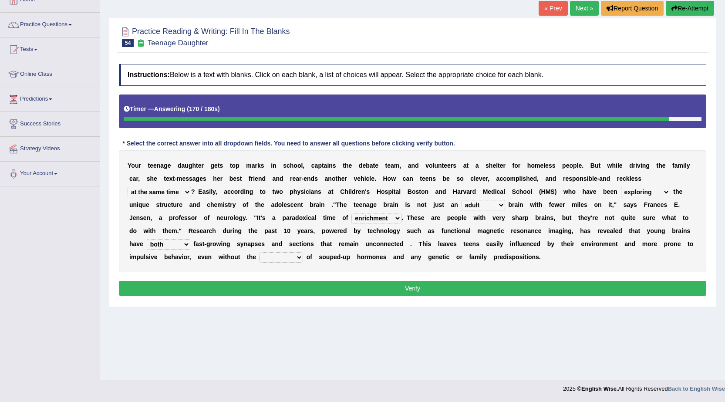
click at [294, 260] on select "impact impress impair impose" at bounding box center [282, 257] width 44 height 10
select select "impact"
click at [260, 252] on select "impact impress impair impose" at bounding box center [282, 257] width 44 height 10
click at [291, 261] on select "impact impress impair impose" at bounding box center [282, 257] width 44 height 10
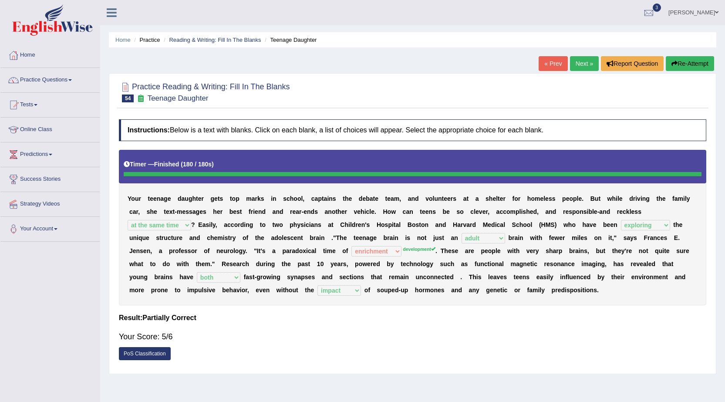
click at [584, 67] on link "Next »" at bounding box center [584, 63] width 29 height 15
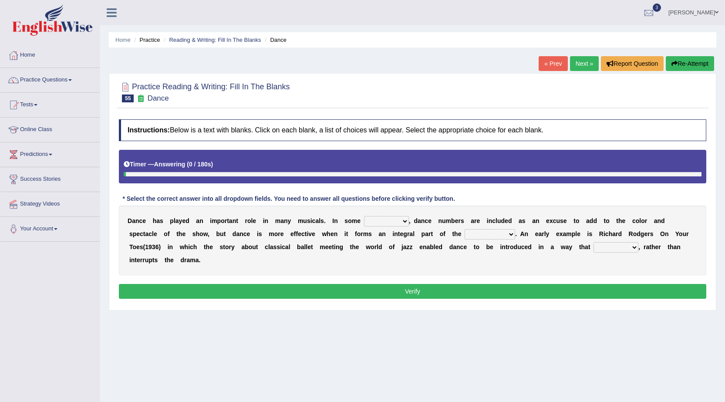
scroll to position [51, 0]
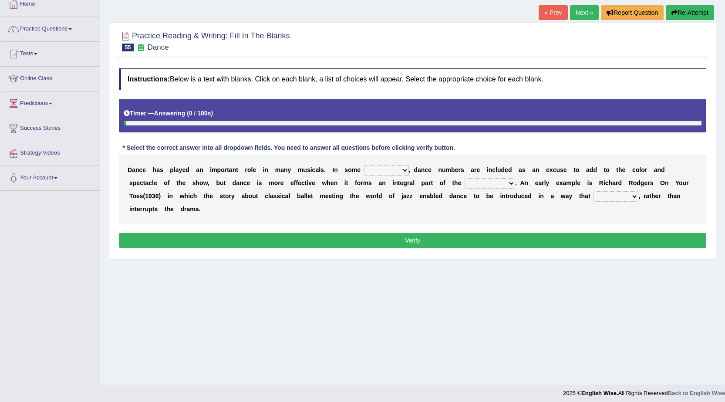
click at [405, 173] on select "dimentions cases brief extent" at bounding box center [386, 170] width 45 height 10
select select "cases"
click at [364, 165] on select "dimentions cases brief extent" at bounding box center [386, 170] width 45 height 10
click at [505, 186] on select "prowess plot phenomenon round about" at bounding box center [490, 183] width 51 height 10
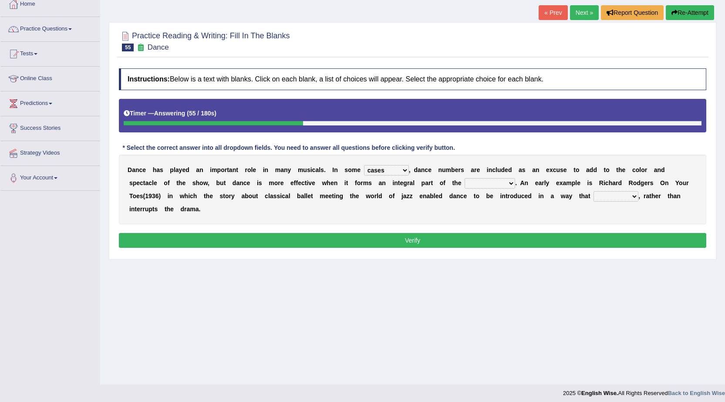
select select "plot"
click at [465, 178] on select "prowess plot phenomenon round about" at bounding box center [490, 183] width 51 height 10
click at [637, 196] on select "crumples enhances encumbers levels" at bounding box center [616, 196] width 45 height 10
select select "encumbers"
click at [594, 191] on select "crumples enhances encumbers levels" at bounding box center [616, 196] width 45 height 10
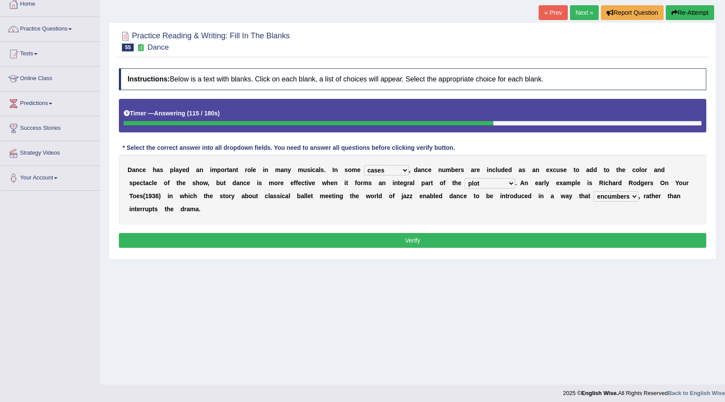
click at [435, 244] on button "Verify" at bounding box center [413, 240] width 588 height 15
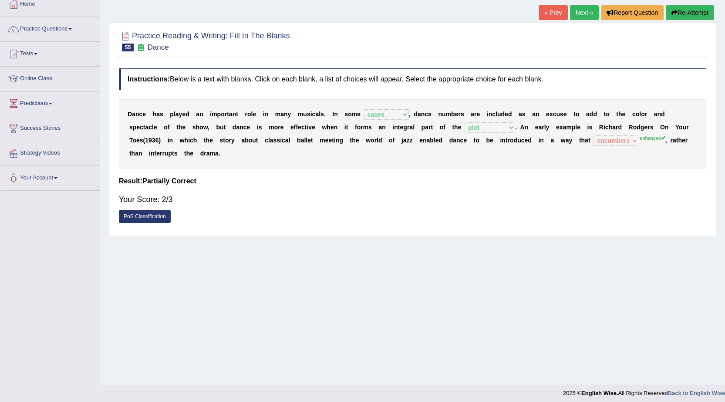
click at [581, 12] on link "Next »" at bounding box center [584, 12] width 29 height 15
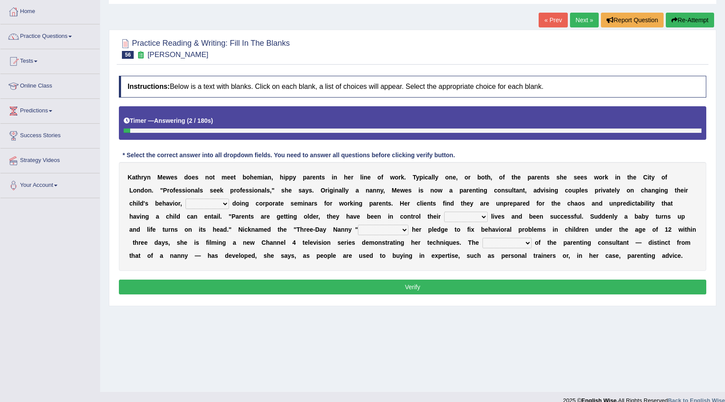
click at [222, 206] on select "as long as in order to in spite of as well as" at bounding box center [208, 204] width 44 height 10
select select "as well as"
click at [186, 199] on select "as long as in order to in spite of as well as" at bounding box center [208, 204] width 44 height 10
click at [483, 217] on select "whole all full every" at bounding box center [466, 217] width 44 height 10
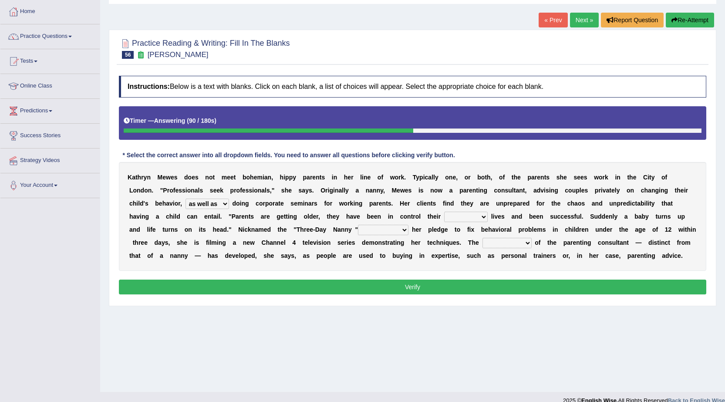
select select "whole"
click at [444, 212] on select "whole all full every" at bounding box center [466, 217] width 44 height 10
click at [401, 232] on select "related with together with because of according to" at bounding box center [383, 230] width 51 height 10
select select "because of"
click at [358, 225] on select "related with together with because of according to" at bounding box center [383, 230] width 51 height 10
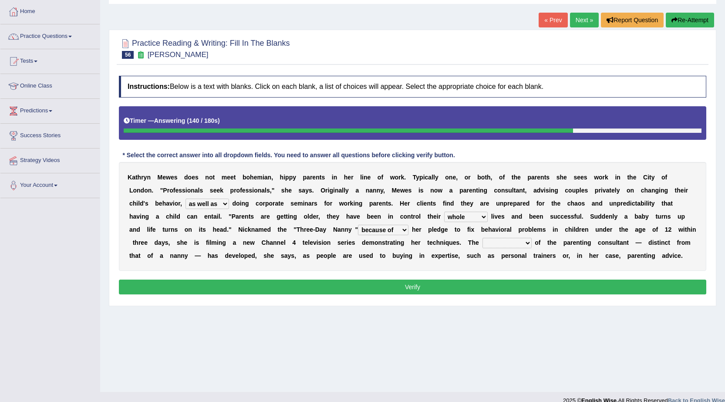
click at [525, 244] on select "percentage performance role belief" at bounding box center [507, 243] width 49 height 10
select select "role"
click at [483, 238] on select "percentage performance role belief" at bounding box center [507, 243] width 49 height 10
click at [466, 219] on select "whole all full every" at bounding box center [466, 217] width 44 height 10
click at [548, 301] on div "Instructions: Below is a text with blanks. Click on each blank, a list of choic…" at bounding box center [413, 186] width 592 height 230
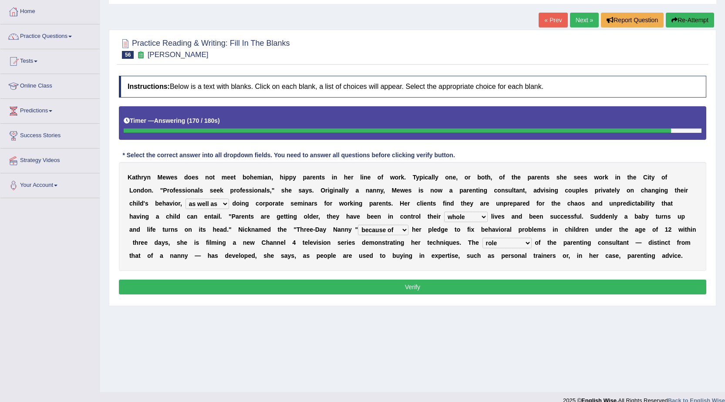
click at [490, 282] on button "Verify" at bounding box center [413, 287] width 588 height 15
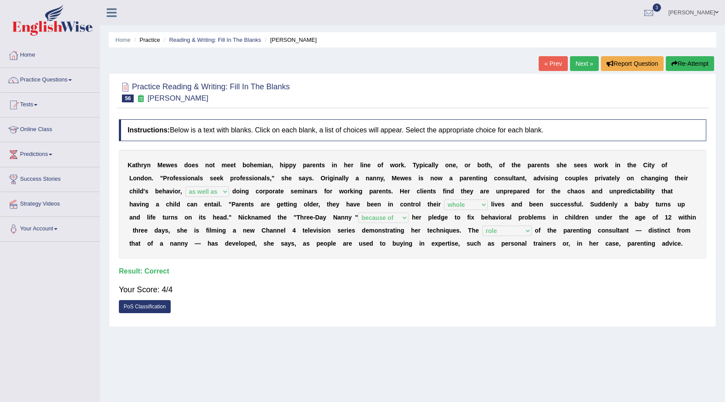
click at [575, 69] on link "Next »" at bounding box center [584, 63] width 29 height 15
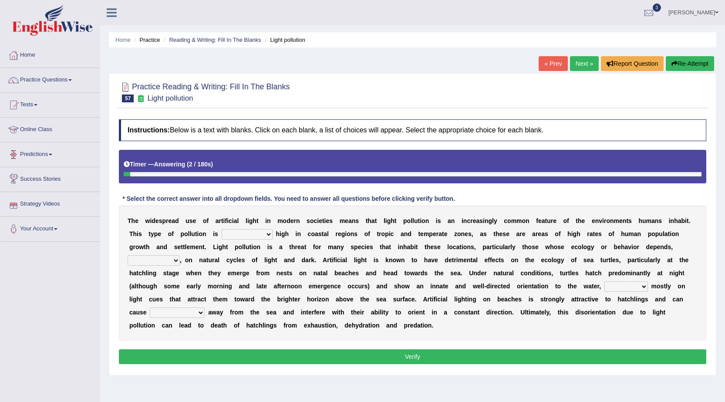
click at [263, 233] on select "exceptionally absolutely completely rarely" at bounding box center [247, 234] width 51 height 10
select select "exceptionally"
click at [222, 229] on select "exceptionally absolutely completely rarely" at bounding box center [247, 234] width 51 height 10
click at [173, 264] on select "in no way in some way by the wy in some ways" at bounding box center [154, 260] width 52 height 10
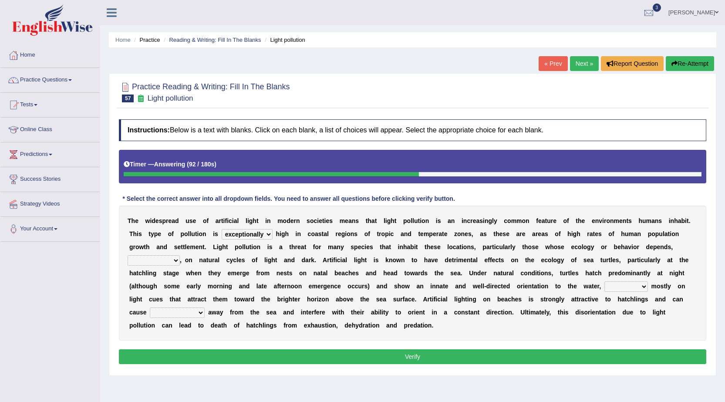
click at [128, 255] on select "in no way in some way by the wy in some ways" at bounding box center [154, 260] width 52 height 10
click at [169, 261] on select "in no way in some way by the wy in some ways" at bounding box center [154, 260] width 52 height 10
select select "by the wy"
click at [128, 255] on select "in no way in some way by the wy in some ways" at bounding box center [154, 260] width 52 height 10
click at [645, 288] on select "imposing figuring relying pouring" at bounding box center [627, 286] width 44 height 10
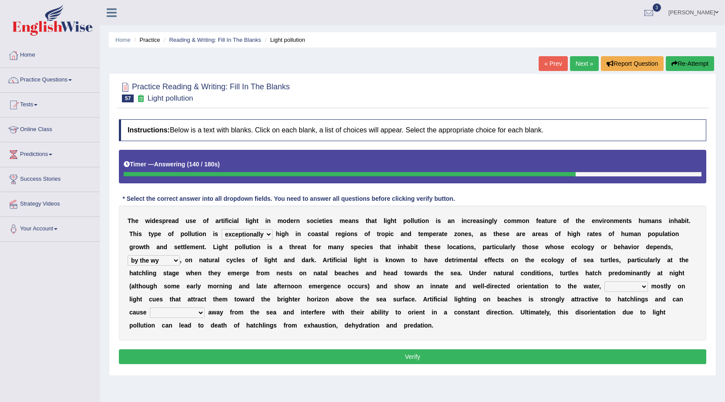
select select "relying"
click at [605, 281] on select "imposing figuring relying pouring" at bounding box center [627, 286] width 44 height 10
click at [188, 313] on select "them to move it to move which to move that to move" at bounding box center [177, 313] width 55 height 10
select select "them to move"
click at [150, 308] on select "them to move it to move which to move that to move" at bounding box center [177, 313] width 55 height 10
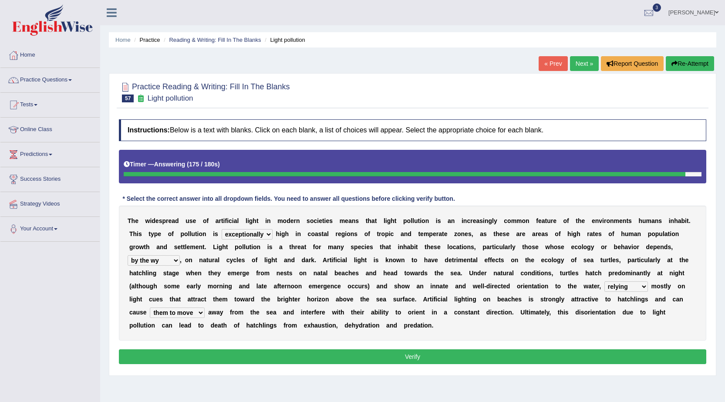
click at [187, 312] on select "them to move it to move which to move that to move" at bounding box center [177, 313] width 55 height 10
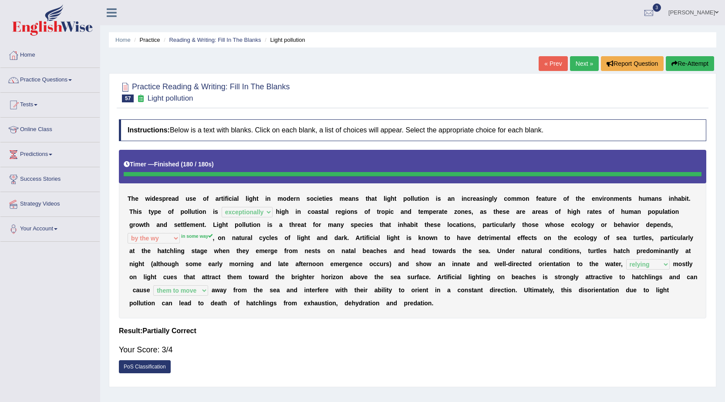
click at [578, 64] on link "Next »" at bounding box center [584, 63] width 29 height 15
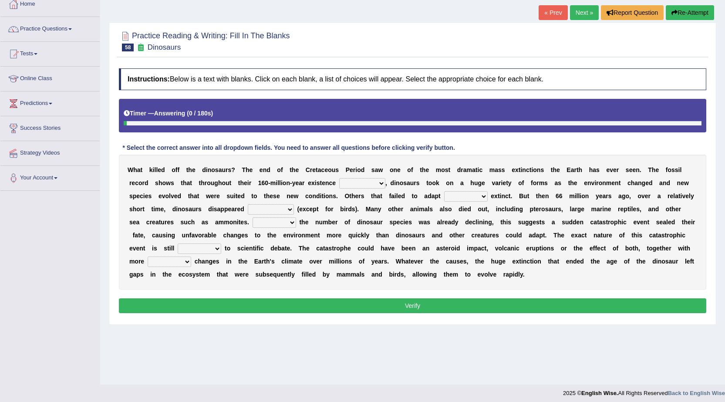
click at [369, 183] on select "existence continuous extent expectation" at bounding box center [362, 183] width 46 height 10
select select "continuous"
click at [339, 178] on select "existence continuous extent expectation" at bounding box center [362, 183] width 46 height 10
click at [473, 200] on select "went to go going go" at bounding box center [466, 196] width 44 height 10
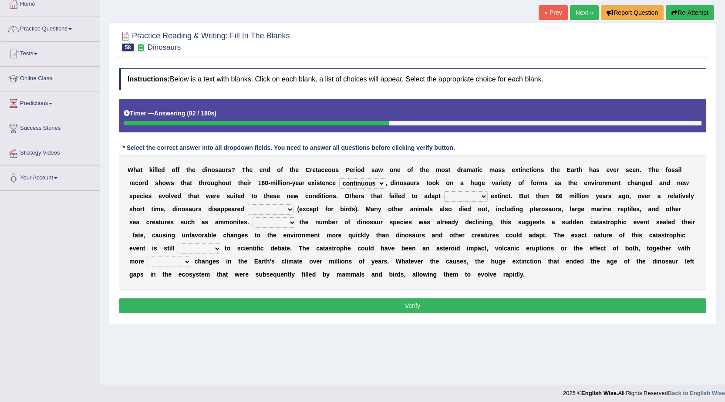
select select "to go"
click at [444, 191] on select "went to go going go" at bounding box center [466, 196] width 44 height 10
click at [275, 209] on select "partially gradually completely excessively" at bounding box center [271, 209] width 46 height 10
select select "completely"
click at [248, 204] on select "partially gradually completely excessively" at bounding box center [271, 209] width 46 height 10
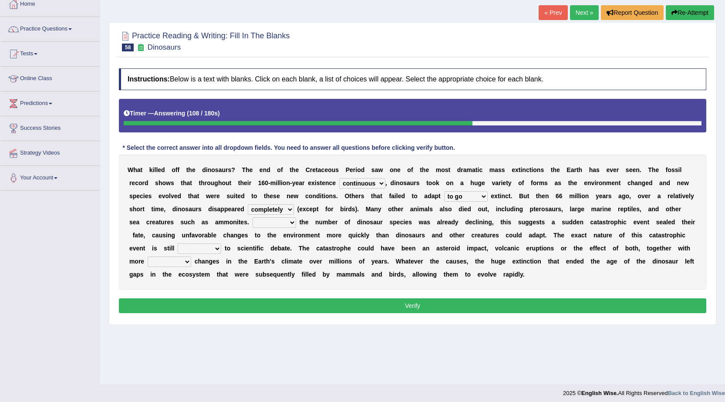
click at [285, 228] on div "W h a t k i l l e d o f f t h e d i n o s a u r s ? T h e e n d o f t h e C r e…" at bounding box center [413, 222] width 588 height 135
click at [285, 226] on select "However Because Although Unless" at bounding box center [275, 222] width 44 height 10
click at [304, 321] on div "Practice Reading & Writing: Fill In The Blanks 58 Dinosaurs Instructions: Below…" at bounding box center [413, 173] width 608 height 303
click at [289, 224] on select "However Because Although Unless" at bounding box center [275, 222] width 44 height 10
select select "Unless"
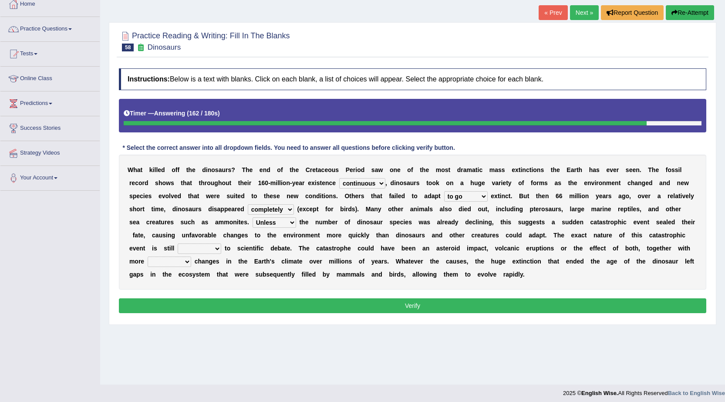
click at [253, 217] on select "However Because Although Unless" at bounding box center [275, 222] width 44 height 10
click at [212, 251] on select "relative open additional focused" at bounding box center [200, 249] width 44 height 10
select select "open"
click at [178, 244] on select "relative open additional focused" at bounding box center [200, 249] width 44 height 10
click at [180, 263] on select "irregular gradual spiritual positive" at bounding box center [170, 262] width 44 height 10
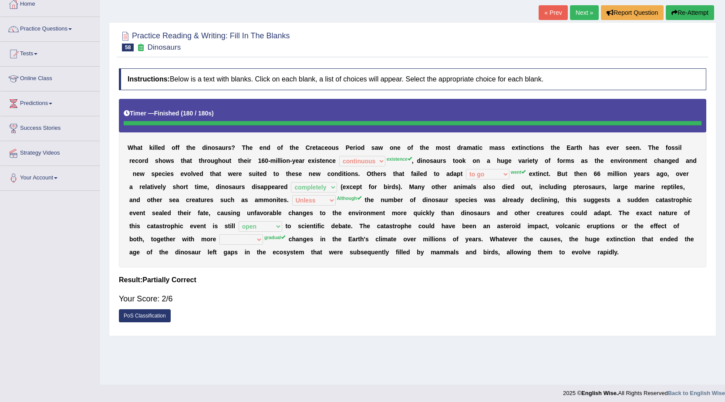
click at [585, 10] on link "Next »" at bounding box center [584, 12] width 29 height 15
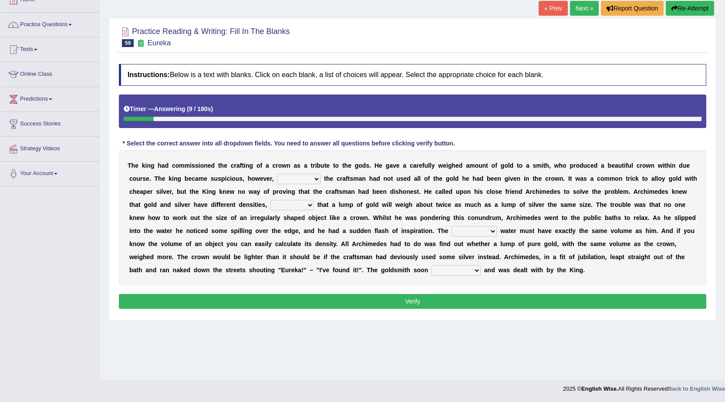
click at [317, 180] on select "if whether thus that" at bounding box center [299, 179] width 44 height 10
select select "whether"
click at [277, 174] on select "if whether thus that" at bounding box center [299, 179] width 44 height 10
click at [306, 206] on select "meaning meant means to mean" at bounding box center [293, 205] width 44 height 10
select select "meaning"
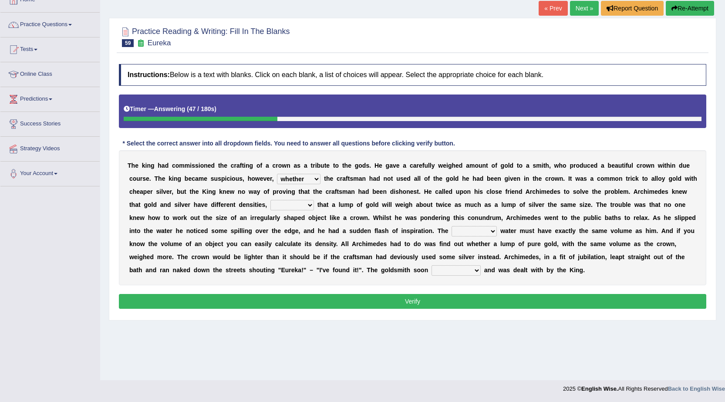
click at [271, 200] on select "meaning meant means to mean" at bounding box center [293, 205] width 44 height 10
click at [485, 231] on select "submerged disposed diagnosed displaced" at bounding box center [474, 231] width 45 height 10
select select "displaced"
click at [452, 226] on select "submerged disposed diagnosed displaced" at bounding box center [474, 231] width 45 height 10
click at [464, 271] on select "conjured contradicted confessed condemned" at bounding box center [456, 270] width 49 height 10
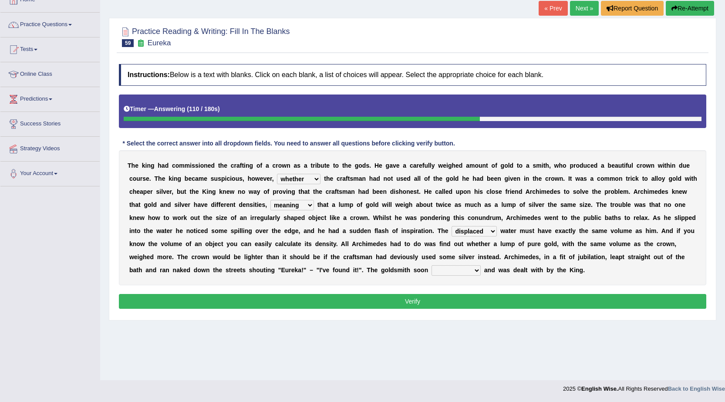
select select "confessed"
click at [432, 265] on select "conjured contradicted confessed condemned" at bounding box center [456, 270] width 49 height 10
click at [506, 303] on button "Verify" at bounding box center [413, 301] width 588 height 15
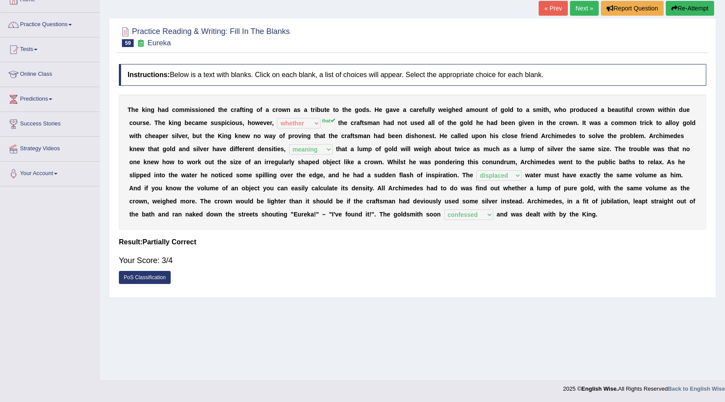
click at [584, 12] on link "Next »" at bounding box center [584, 8] width 29 height 15
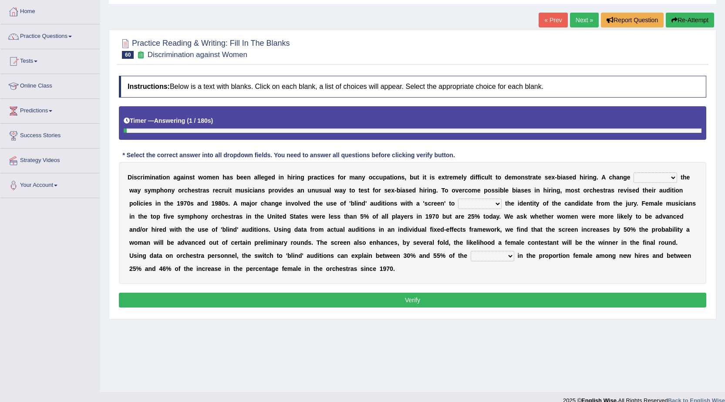
click at [671, 179] on select "around beyond in by" at bounding box center [656, 178] width 44 height 10
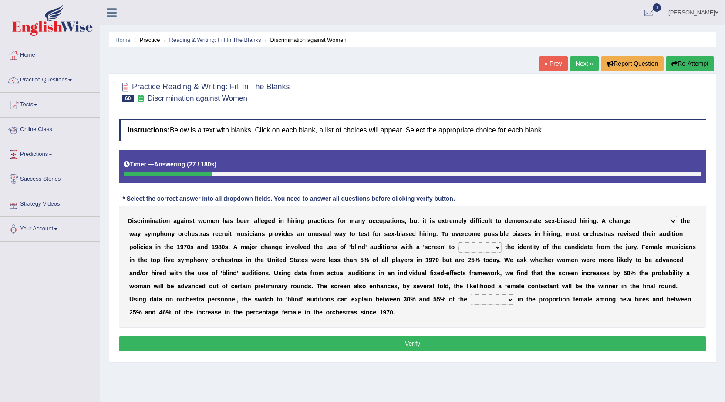
click at [77, 336] on div "Toggle navigation Home Practice Questions Speaking Practice Read Aloud Repeat S…" at bounding box center [362, 226] width 725 height 453
click at [544, 63] on link "« Prev" at bounding box center [553, 63] width 29 height 15
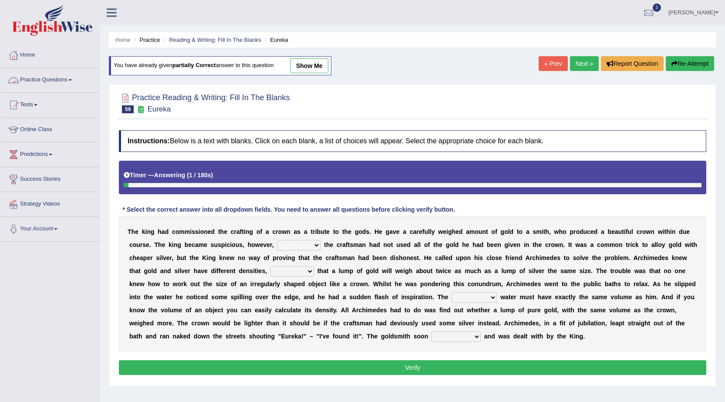
click at [68, 79] on link "Practice Questions" at bounding box center [49, 79] width 99 height 22
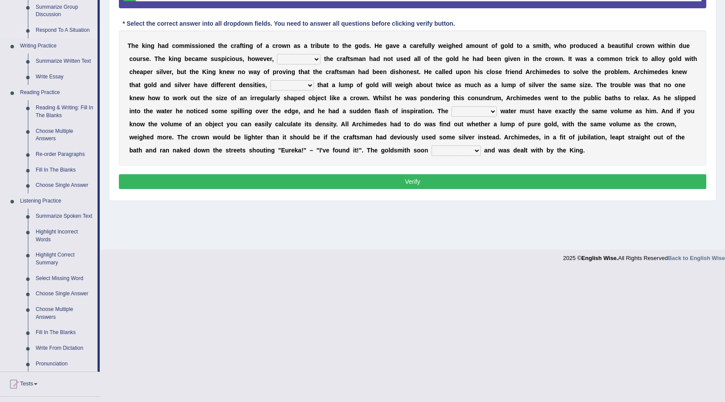
scroll to position [261, 0]
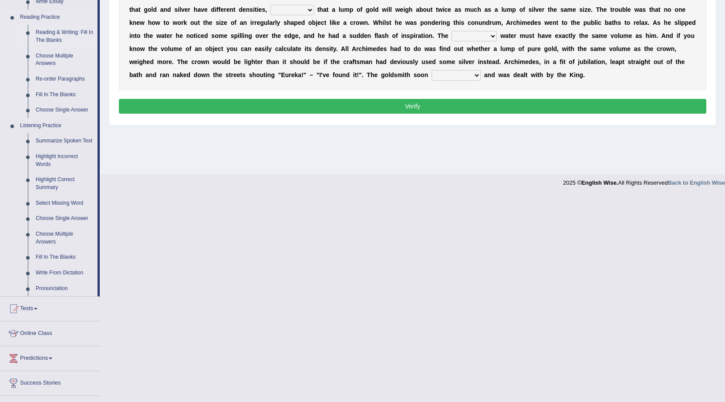
click at [50, 34] on link "Reading & Writing: Fill In The Blanks" at bounding box center [65, 36] width 66 height 23
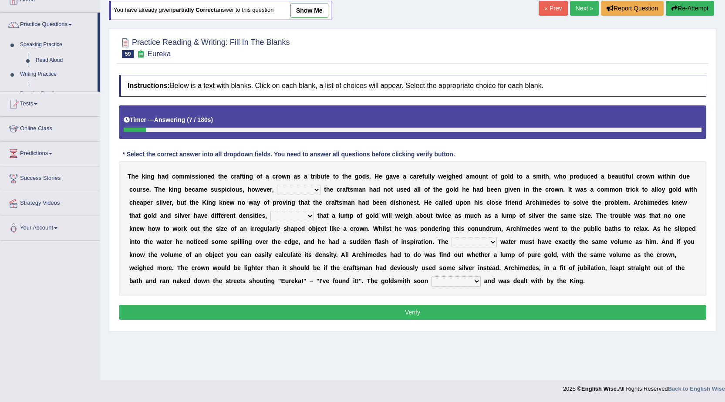
scroll to position [55, 0]
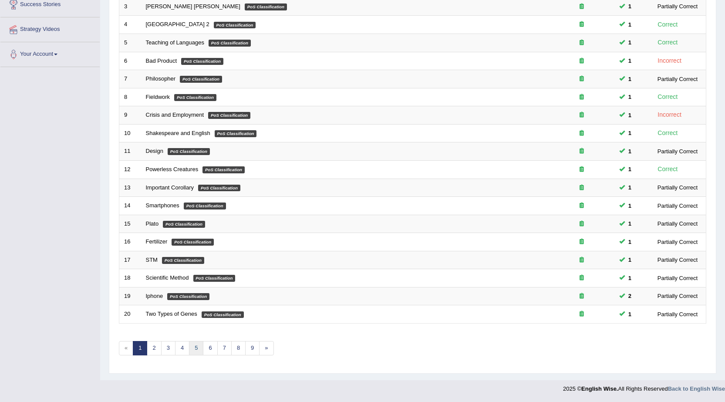
scroll to position [175, 0]
click at [170, 347] on link "3" at bounding box center [168, 348] width 14 height 14
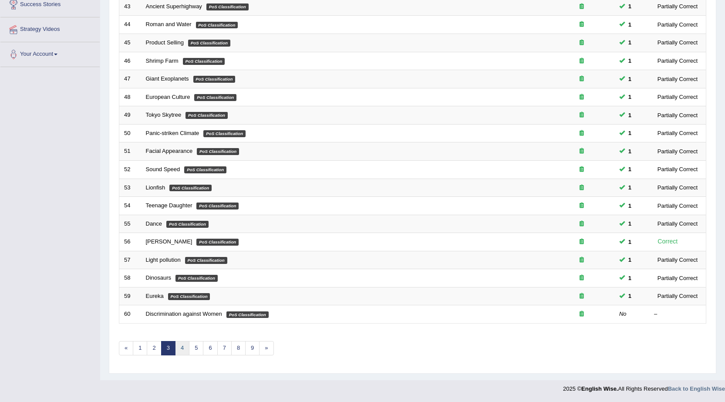
click at [179, 345] on link "4" at bounding box center [182, 348] width 14 height 14
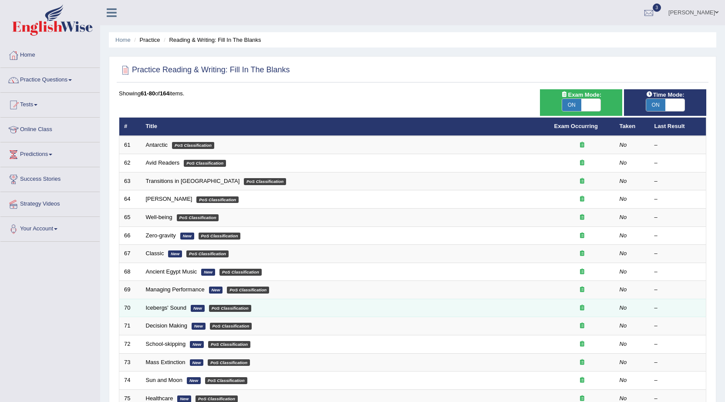
scroll to position [175, 0]
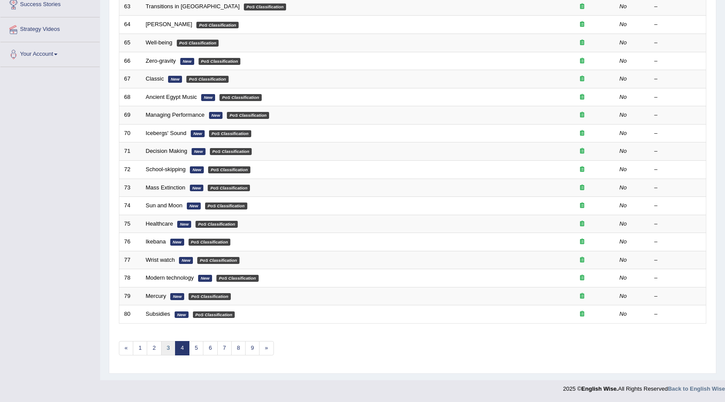
click at [166, 346] on link "3" at bounding box center [168, 348] width 14 height 14
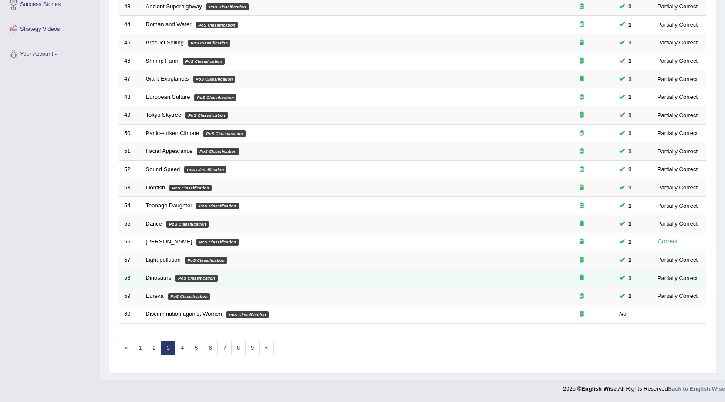
click at [162, 279] on link "Dinosaurs" at bounding box center [159, 278] width 26 height 7
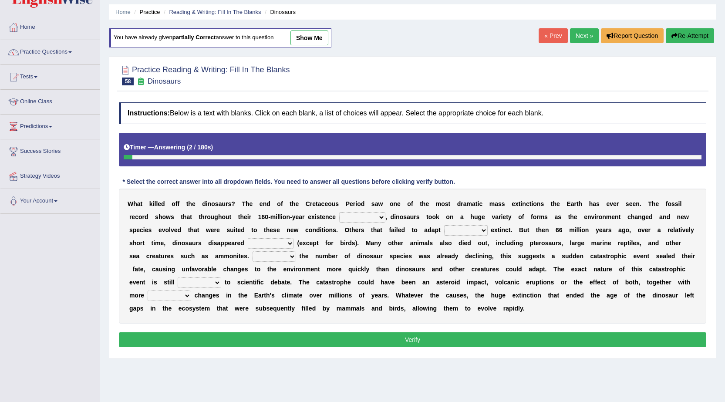
scroll to position [55, 0]
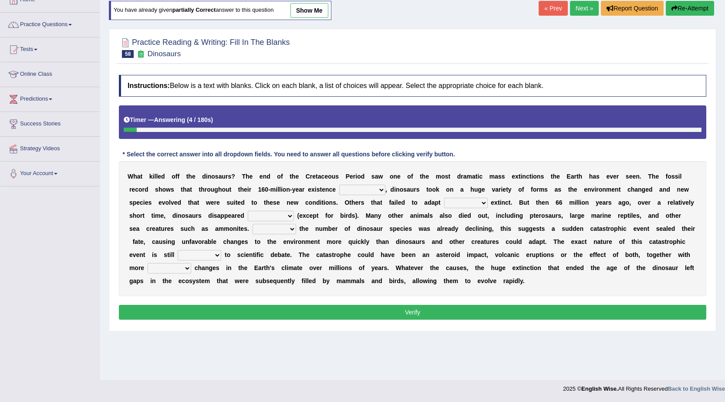
click at [394, 313] on button "Verify" at bounding box center [413, 312] width 588 height 15
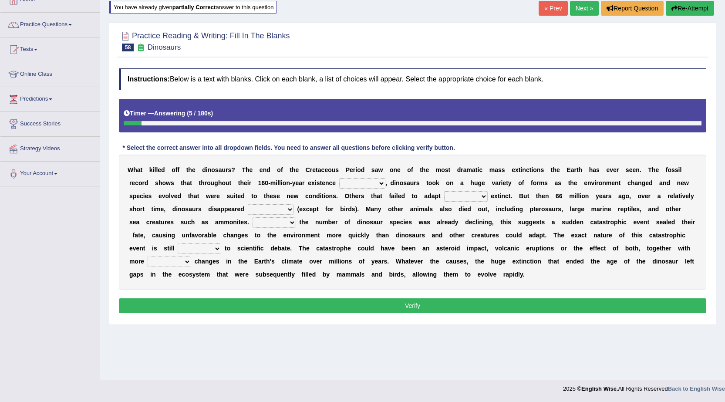
click at [372, 184] on select "existence continuous extent expectation" at bounding box center [362, 183] width 46 height 10
select select "existence"
click at [339, 178] on select "existence continuous extent expectation" at bounding box center [362, 183] width 46 height 10
click at [379, 184] on select "existence continuous extent expectation" at bounding box center [362, 183] width 46 height 10
click at [437, 304] on button "Verify" at bounding box center [413, 305] width 588 height 15
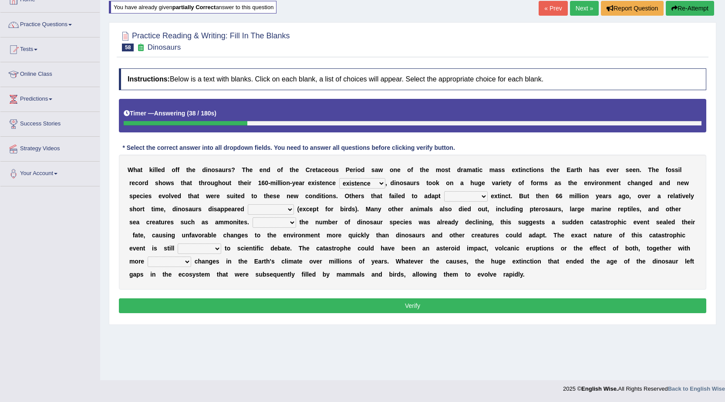
click at [475, 197] on select "went to go going go" at bounding box center [466, 196] width 44 height 10
